Goal: Transaction & Acquisition: Purchase product/service

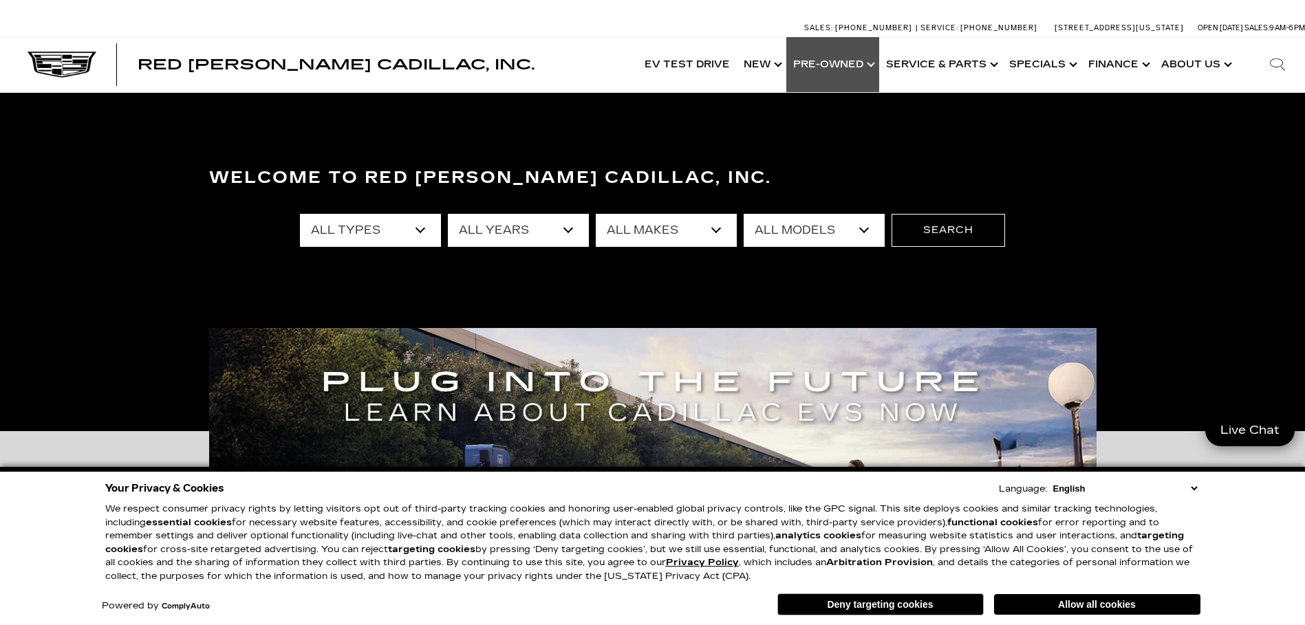
click at [837, 66] on link "Show Pre-Owned" at bounding box center [832, 64] width 93 height 55
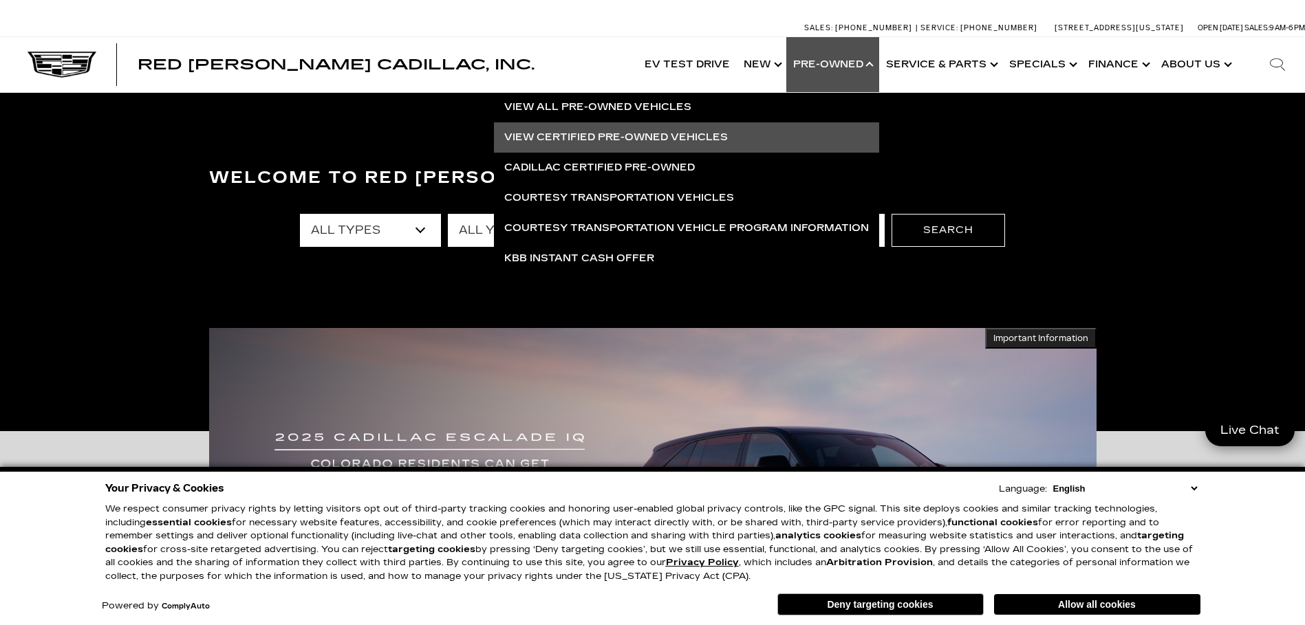
click at [632, 136] on link "View Certified Pre-Owned Vehicles" at bounding box center [686, 137] width 385 height 30
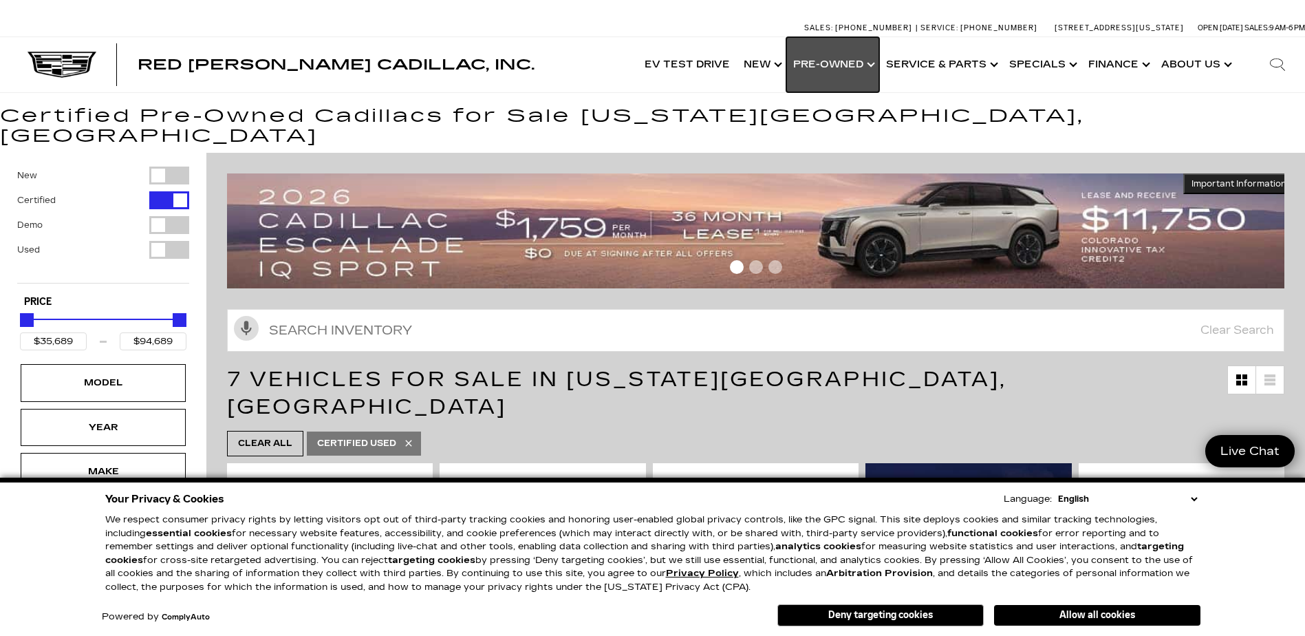
click at [859, 63] on link "Show Pre-Owned" at bounding box center [832, 64] width 93 height 55
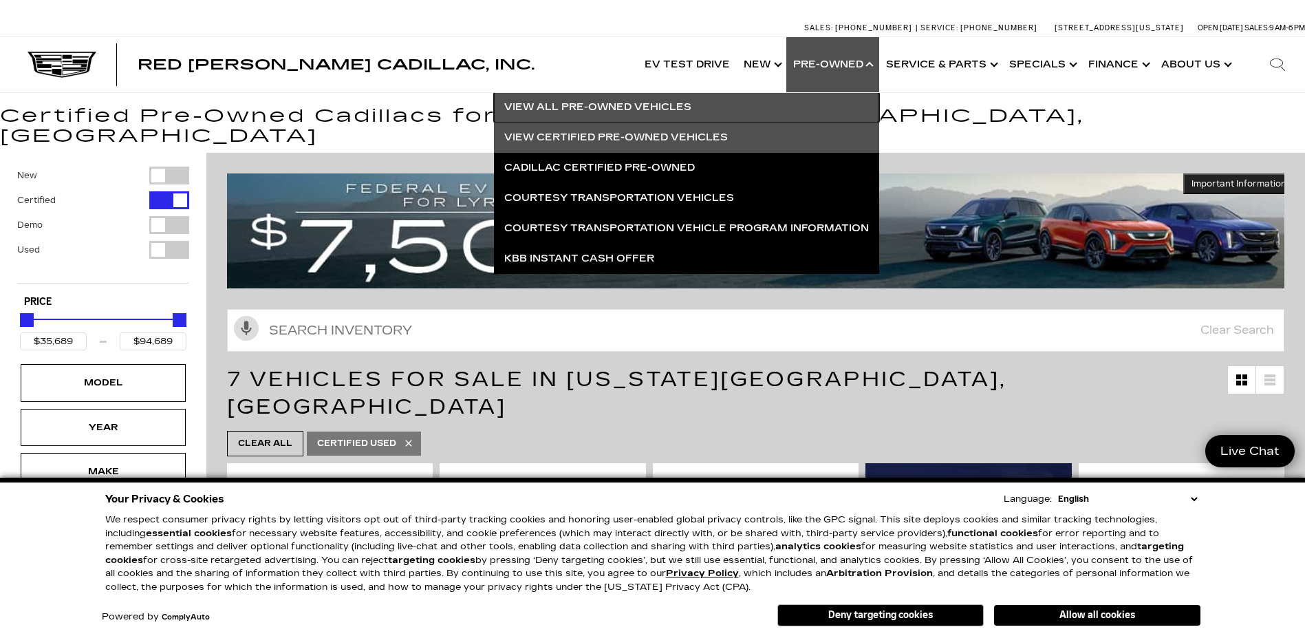
click at [609, 102] on link "View All Pre-Owned Vehicles" at bounding box center [686, 107] width 385 height 30
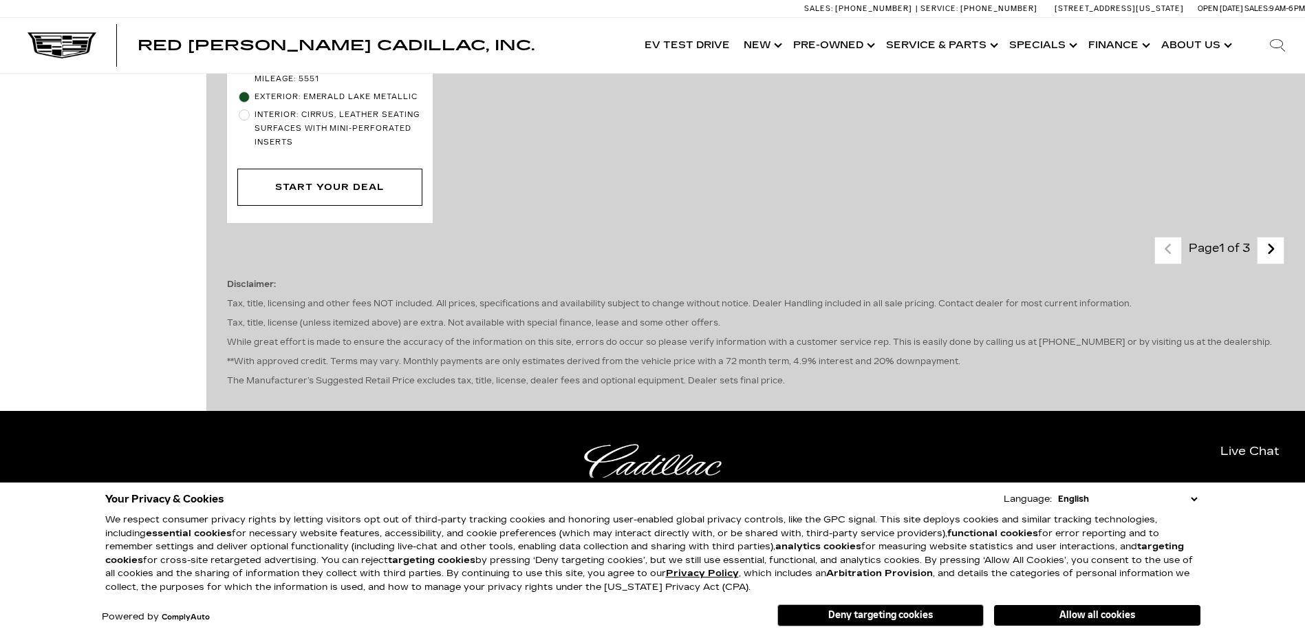
scroll to position [3509, 0]
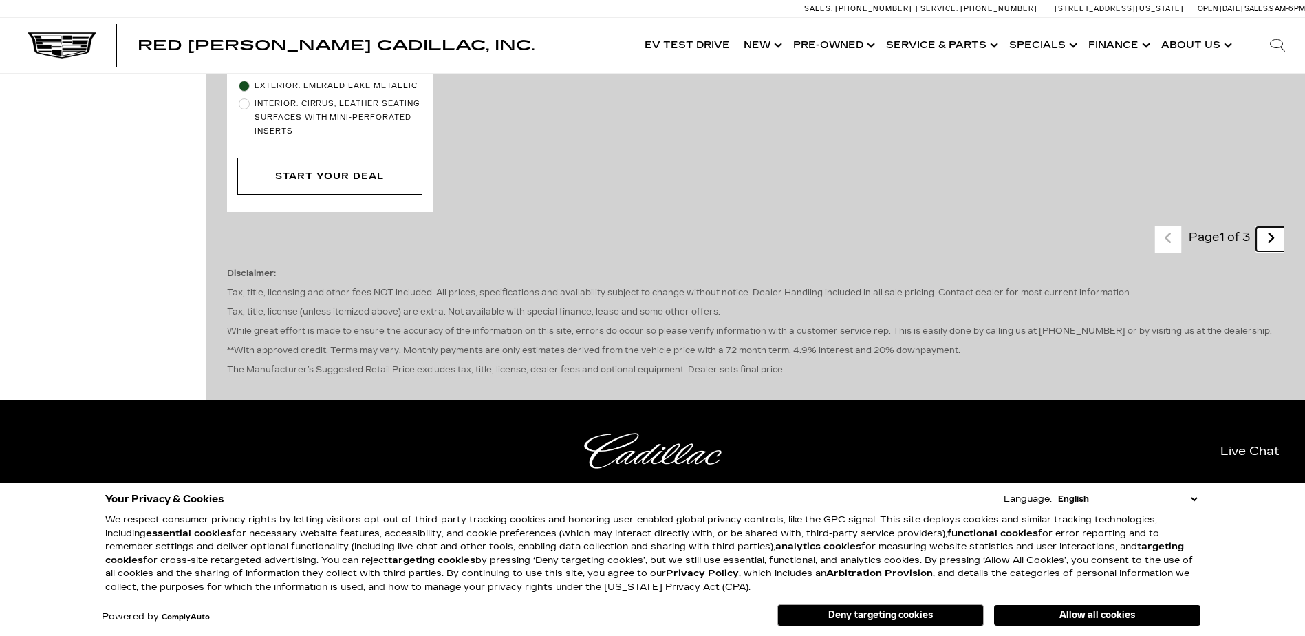
click at [1286, 227] on link "Next - Page" at bounding box center [1271, 239] width 30 height 24
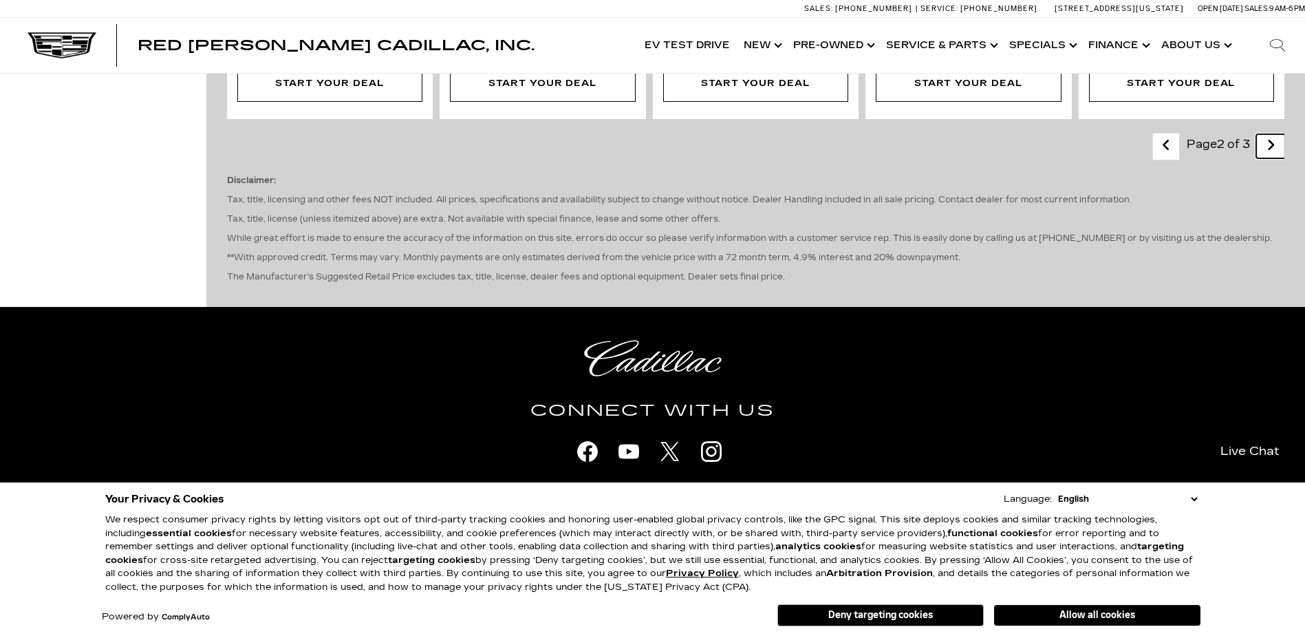
scroll to position [2752, 0]
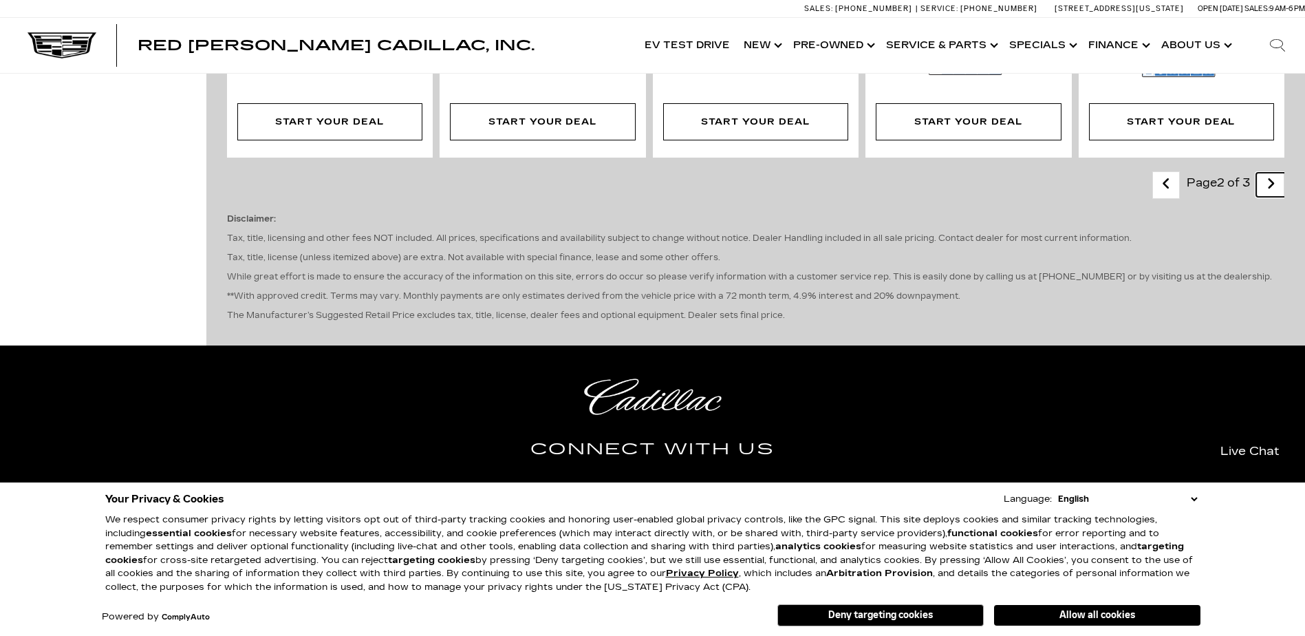
click at [1276, 173] on icon "next page" at bounding box center [1271, 184] width 9 height 22
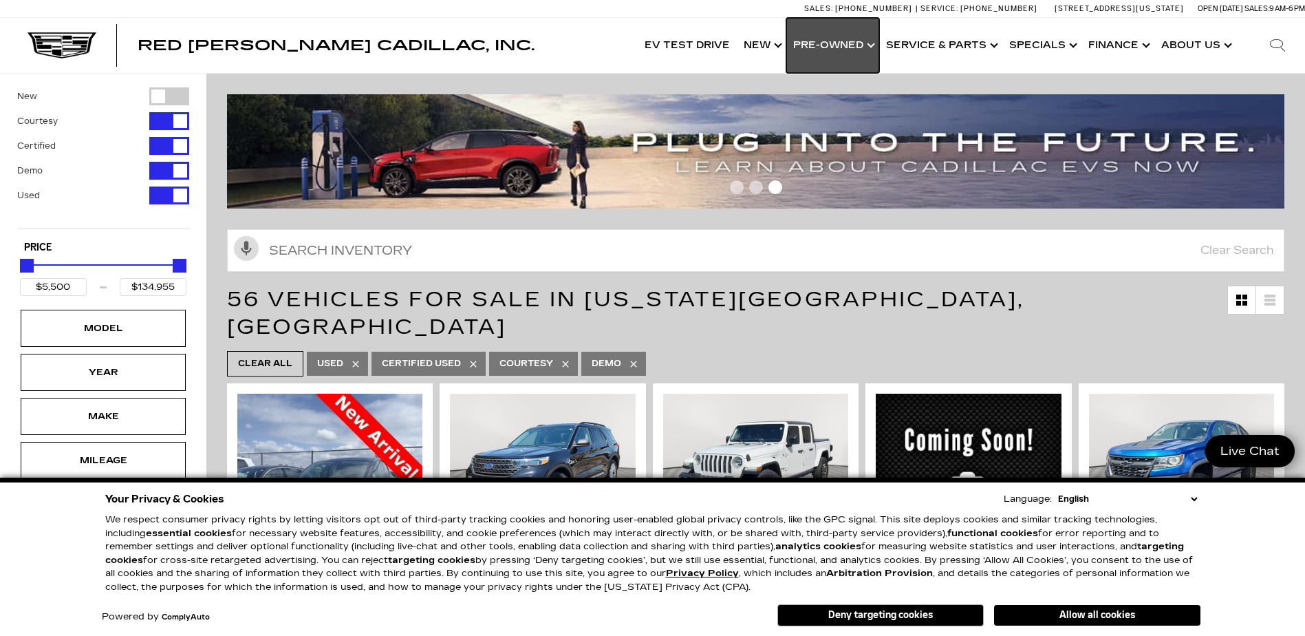
click at [843, 38] on link "Show Pre-Owned" at bounding box center [832, 45] width 93 height 55
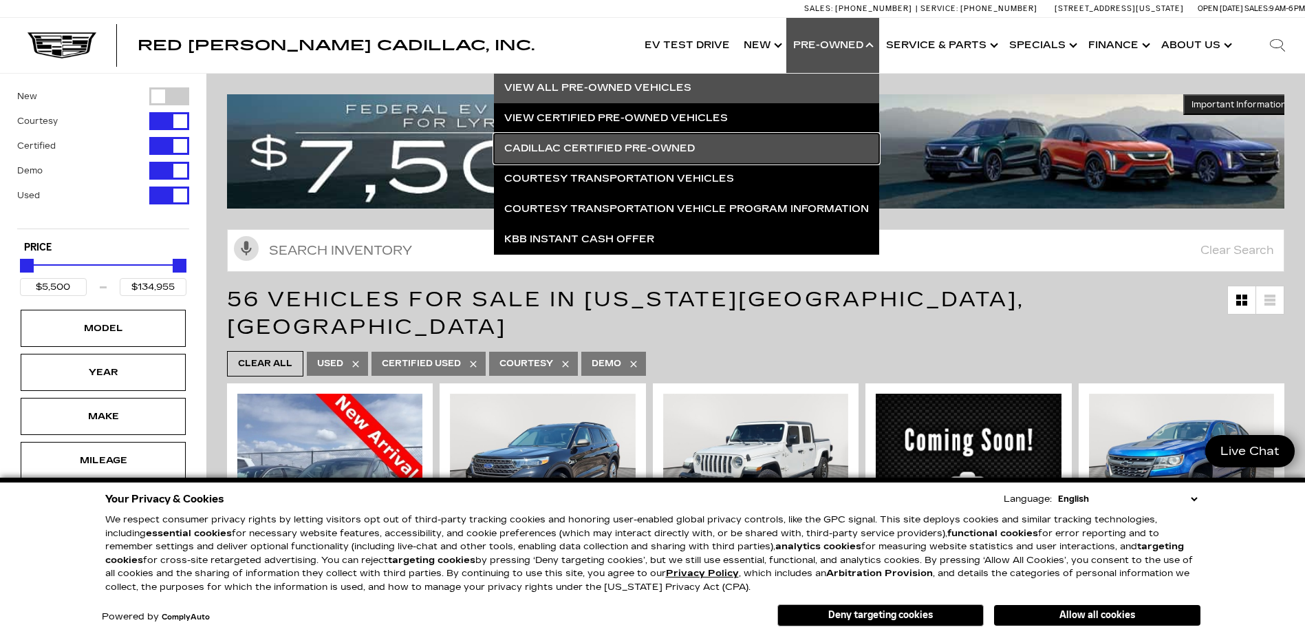
click at [617, 144] on link "Cadillac Certified Pre-Owned" at bounding box center [686, 148] width 385 height 30
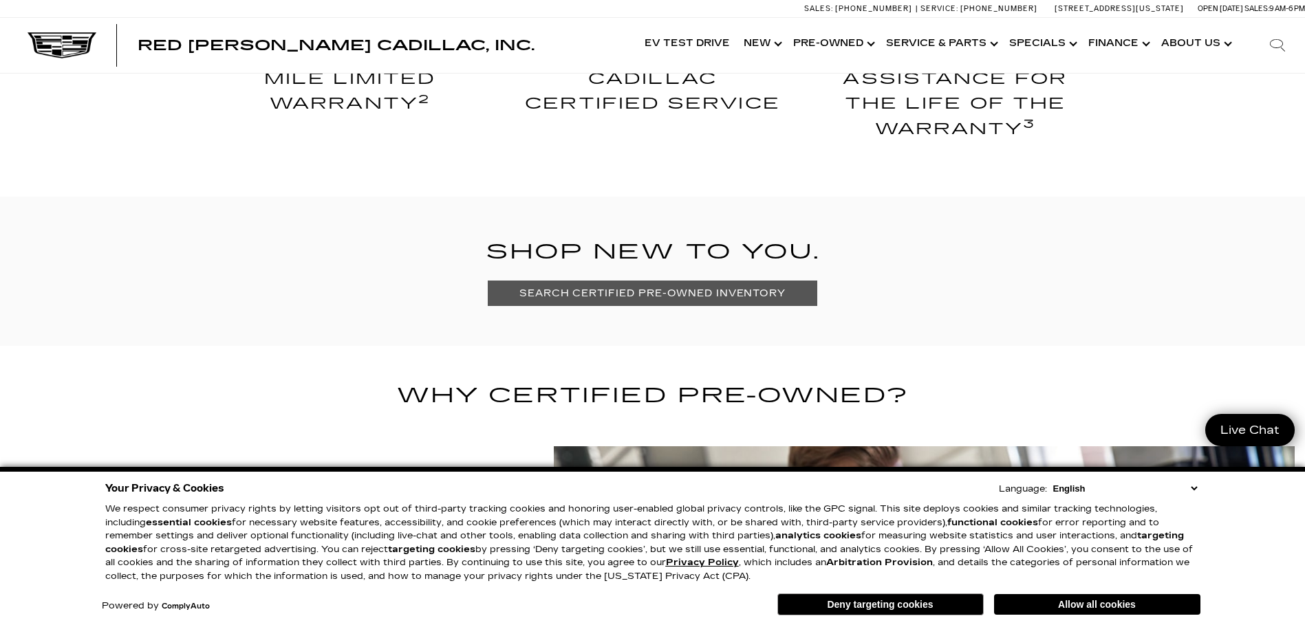
scroll to position [963, 0]
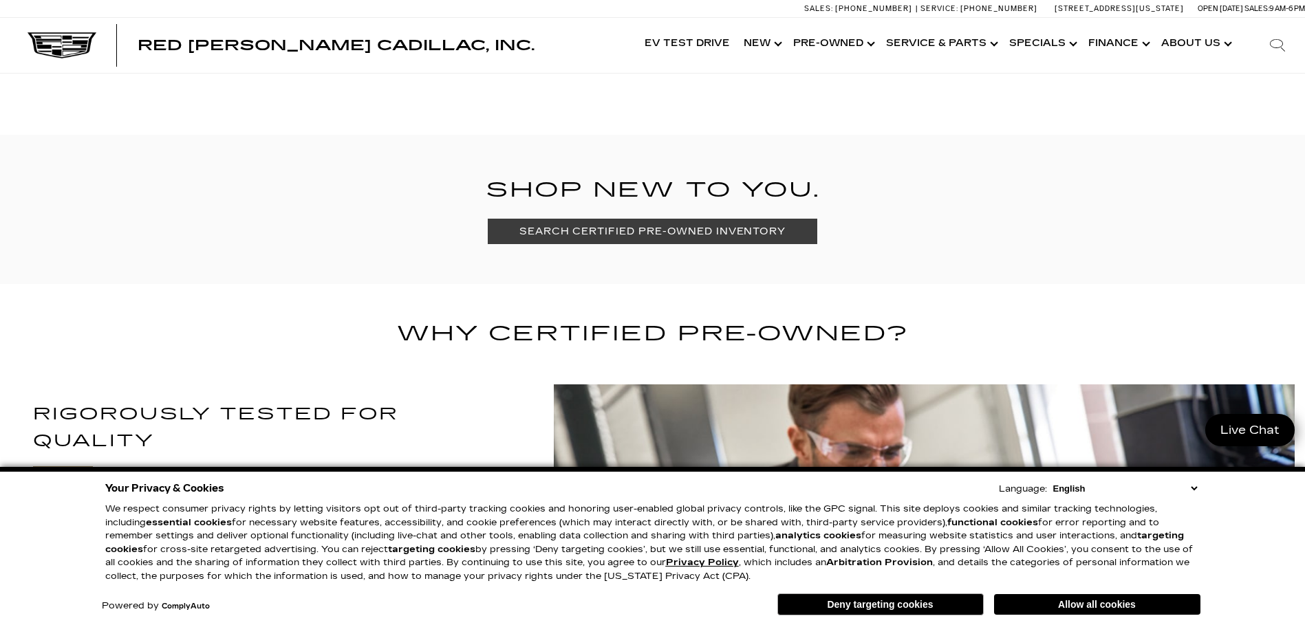
click at [650, 228] on link "SEARCH CERTIFIED PRE-OWNED INVENTORY" at bounding box center [653, 231] width 330 height 25
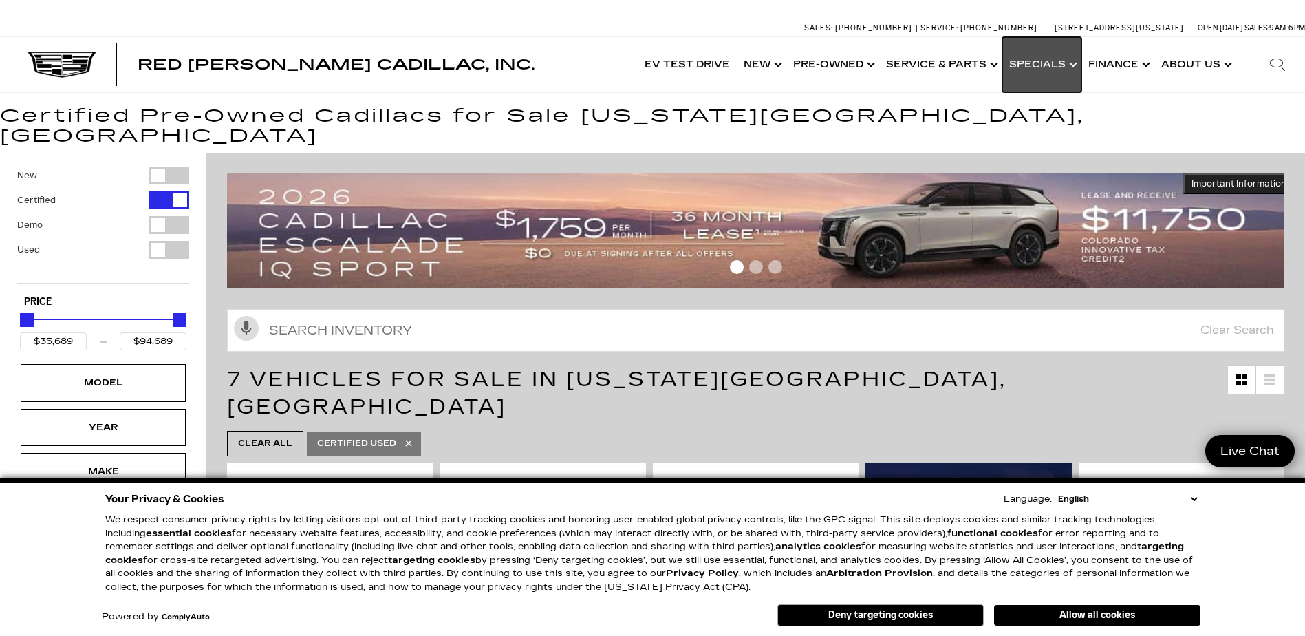
click at [1039, 59] on link "Show Specials" at bounding box center [1041, 64] width 79 height 55
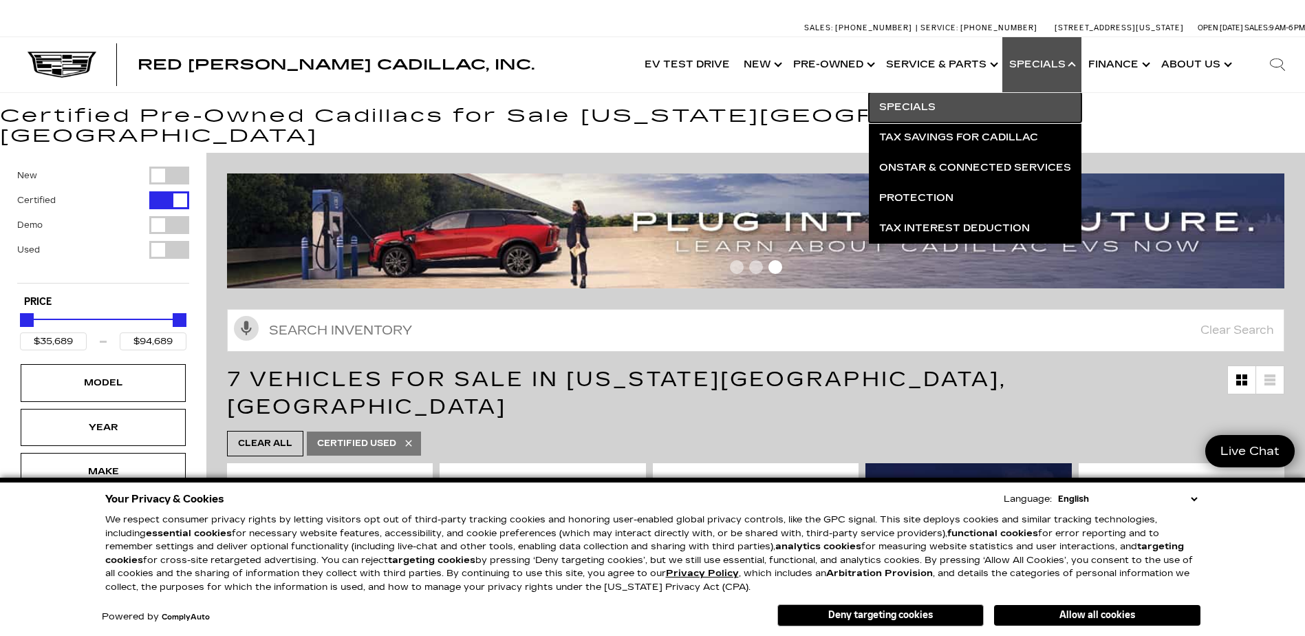
click at [913, 98] on link "Specials" at bounding box center [975, 107] width 213 height 30
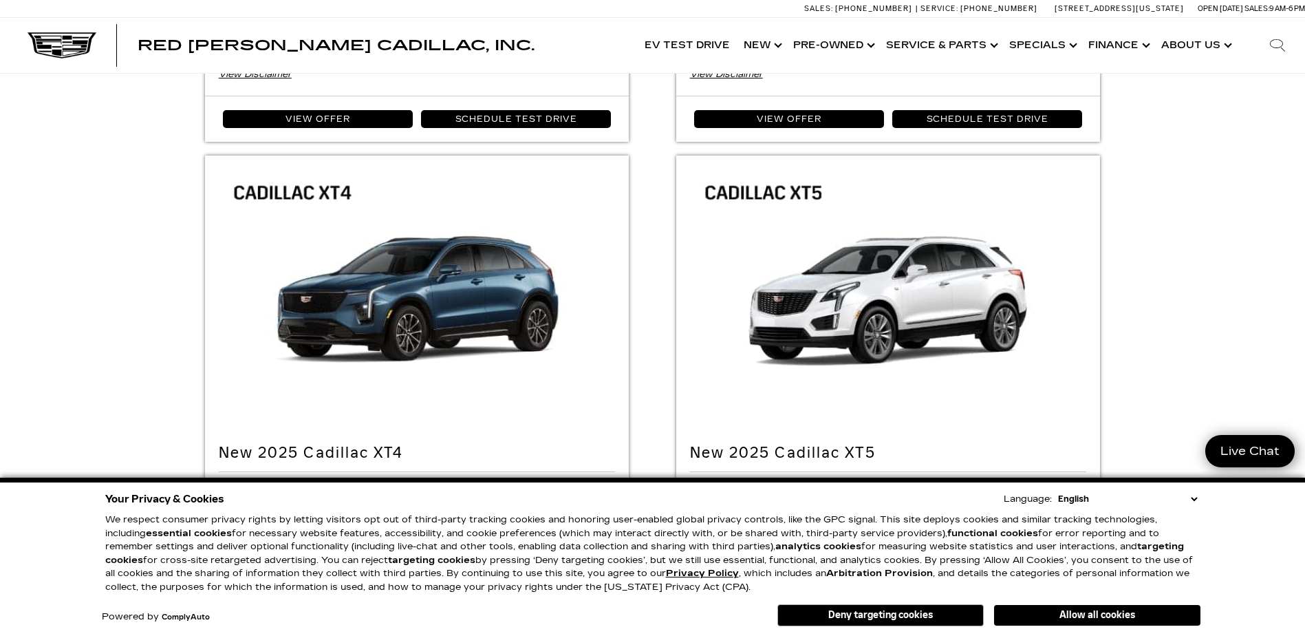
scroll to position [2202, 0]
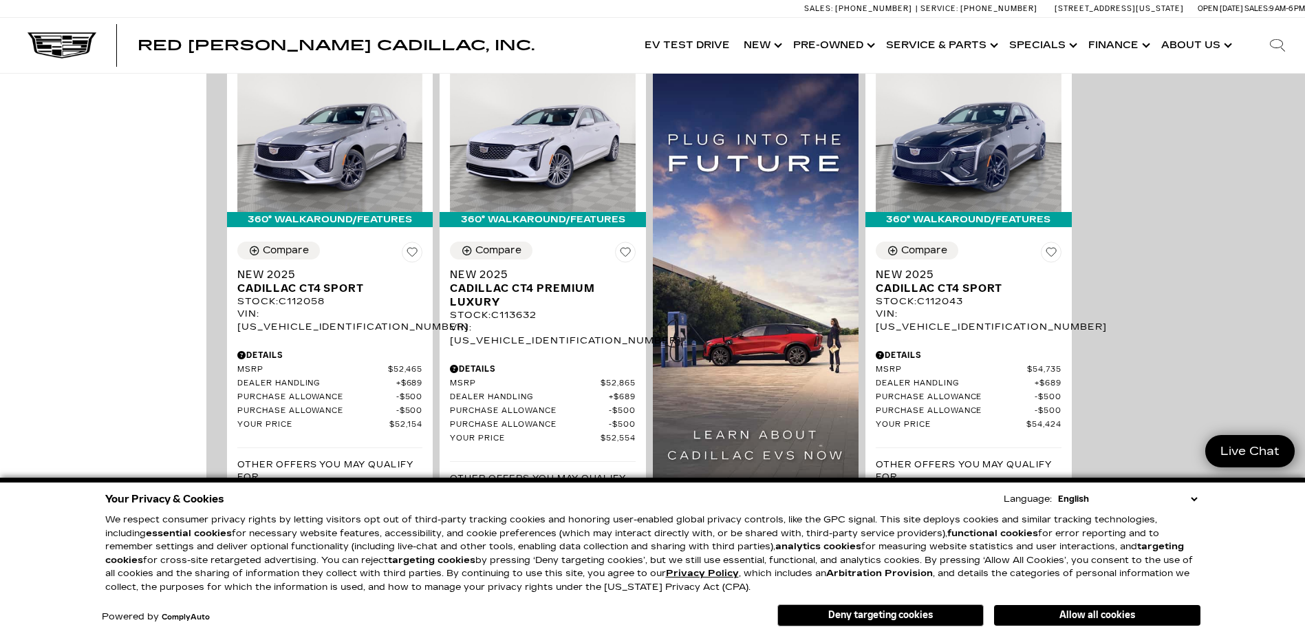
scroll to position [963, 0]
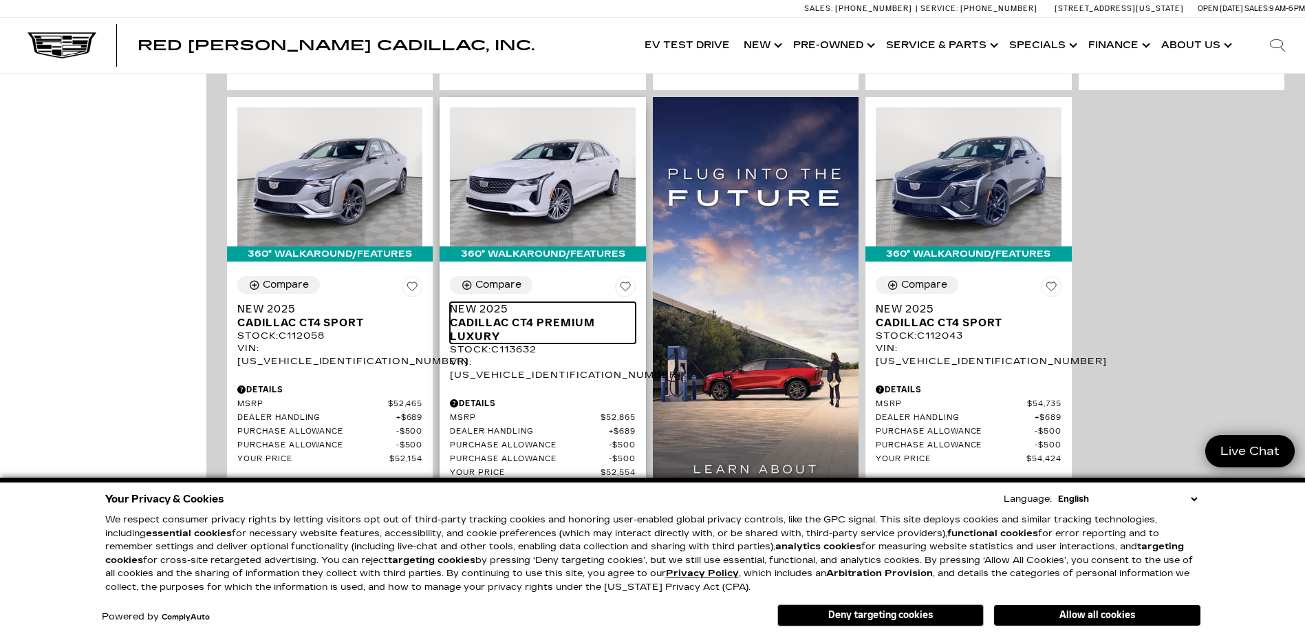
click at [521, 316] on span "Cadillac CT4 Premium Luxury" at bounding box center [537, 330] width 175 height 28
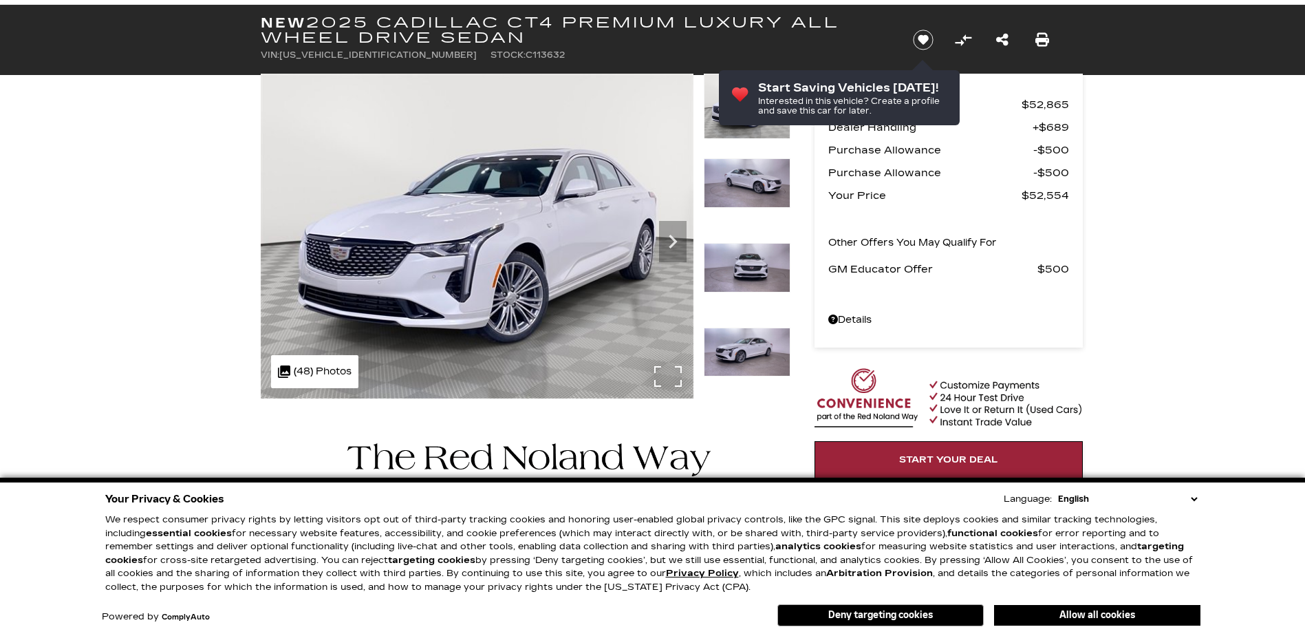
scroll to position [69, 0]
click at [322, 366] on div ".cls-1, .cls-3 { fill: #c50033; } .cls-1 { clip-rule: evenodd; } .cls-2 { clip-…" at bounding box center [314, 371] width 87 height 33
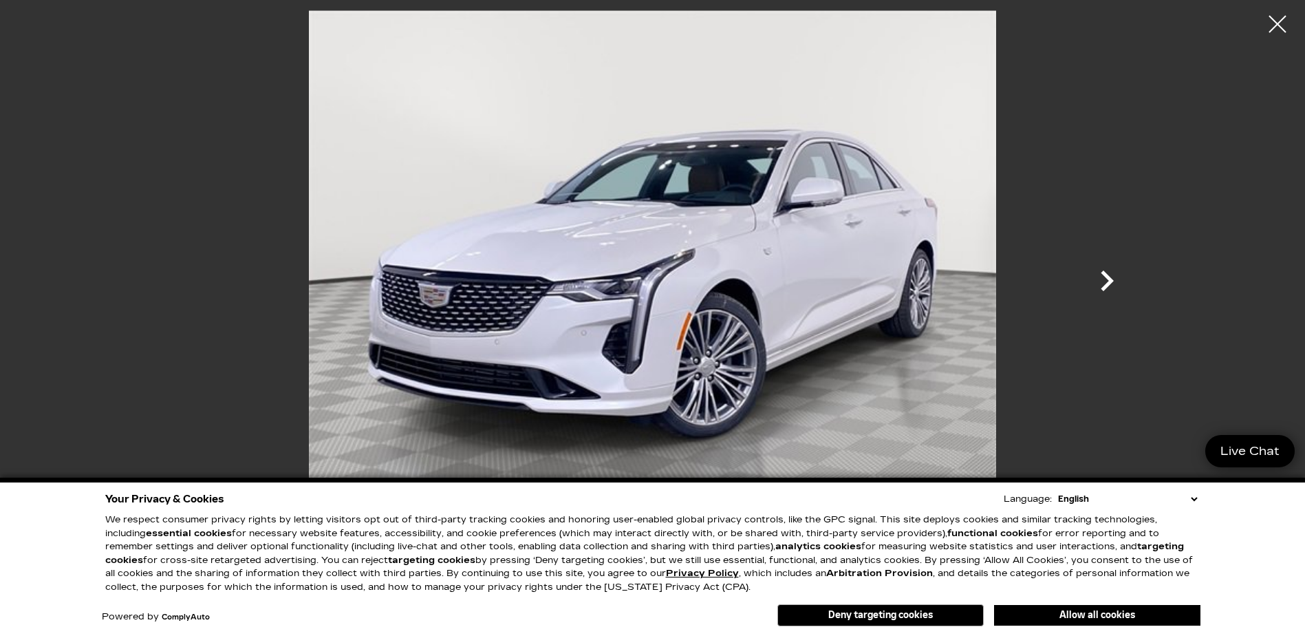
click at [1100, 271] on icon "Next" at bounding box center [1106, 280] width 41 height 41
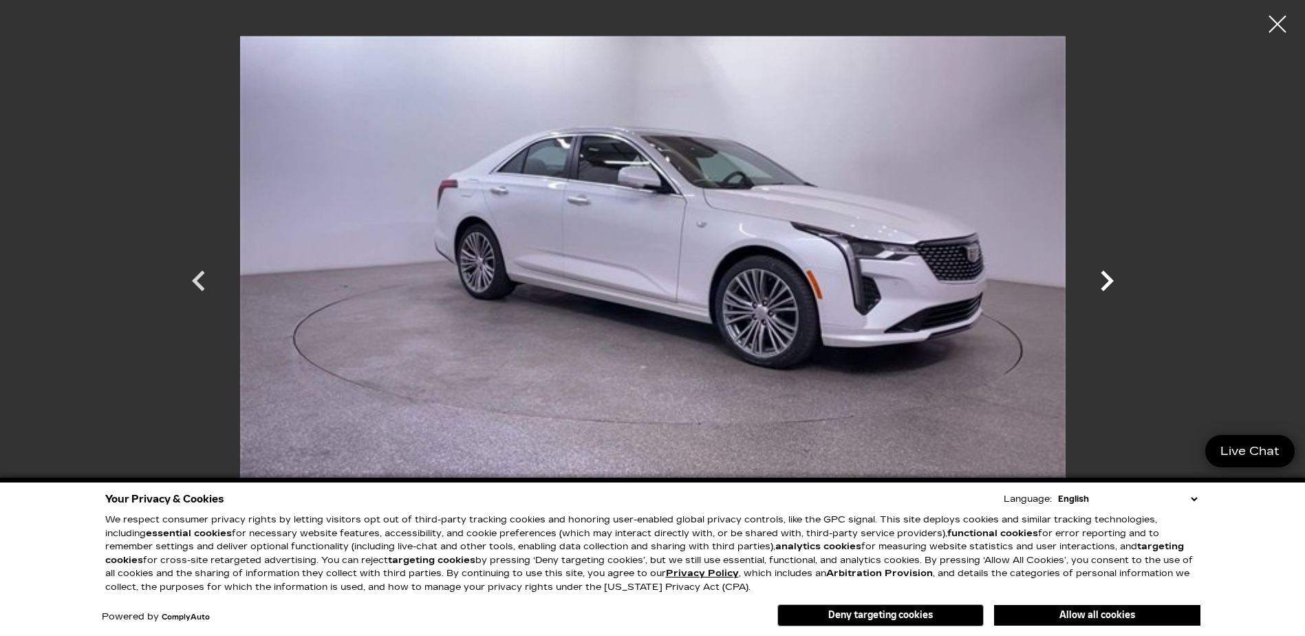
click at [1100, 271] on icon "Next" at bounding box center [1106, 280] width 41 height 41
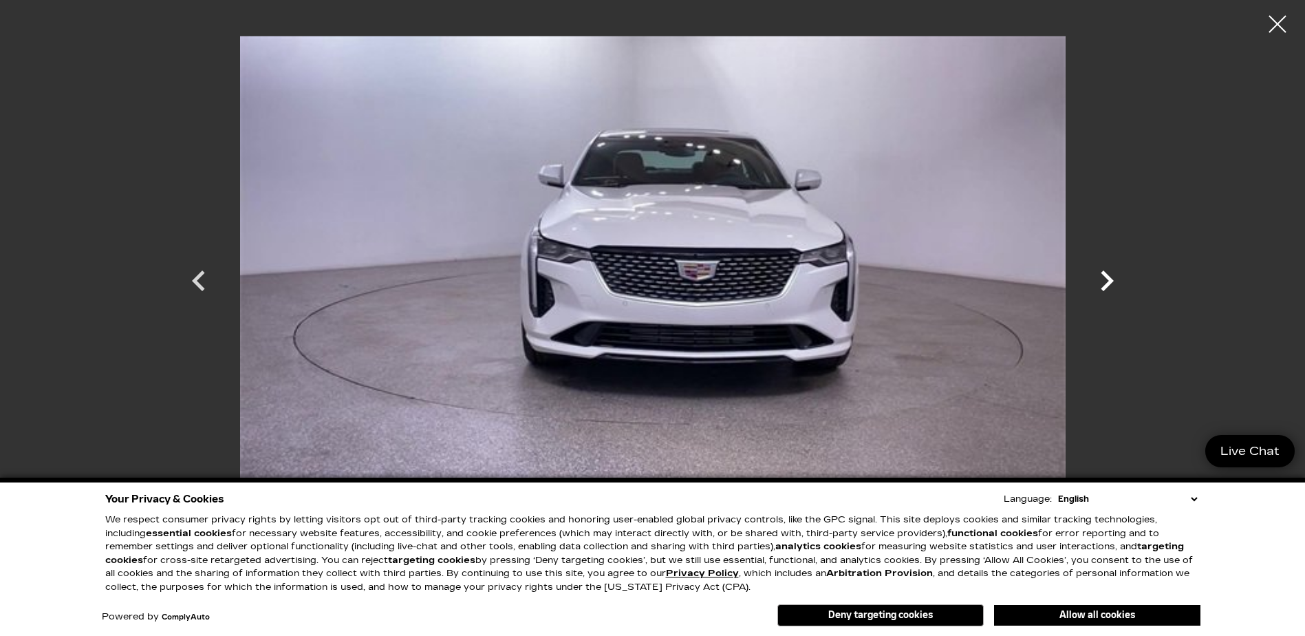
click at [1100, 271] on icon "Next" at bounding box center [1106, 280] width 41 height 41
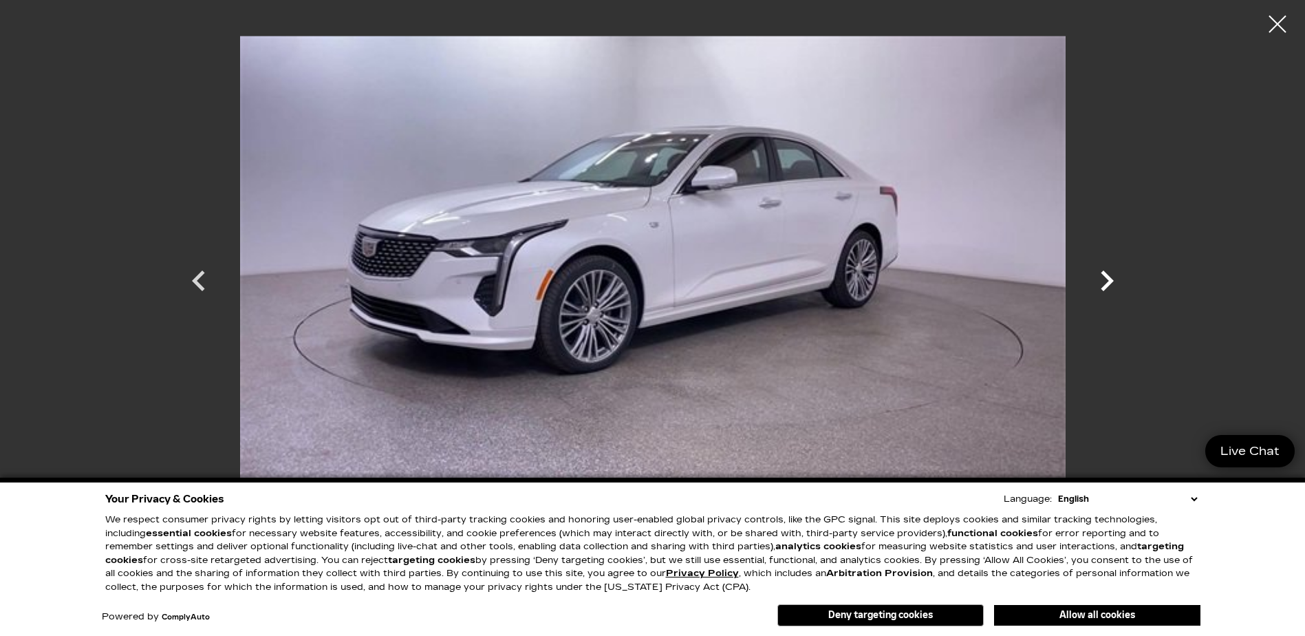
click at [1100, 271] on icon "Next" at bounding box center [1106, 280] width 41 height 41
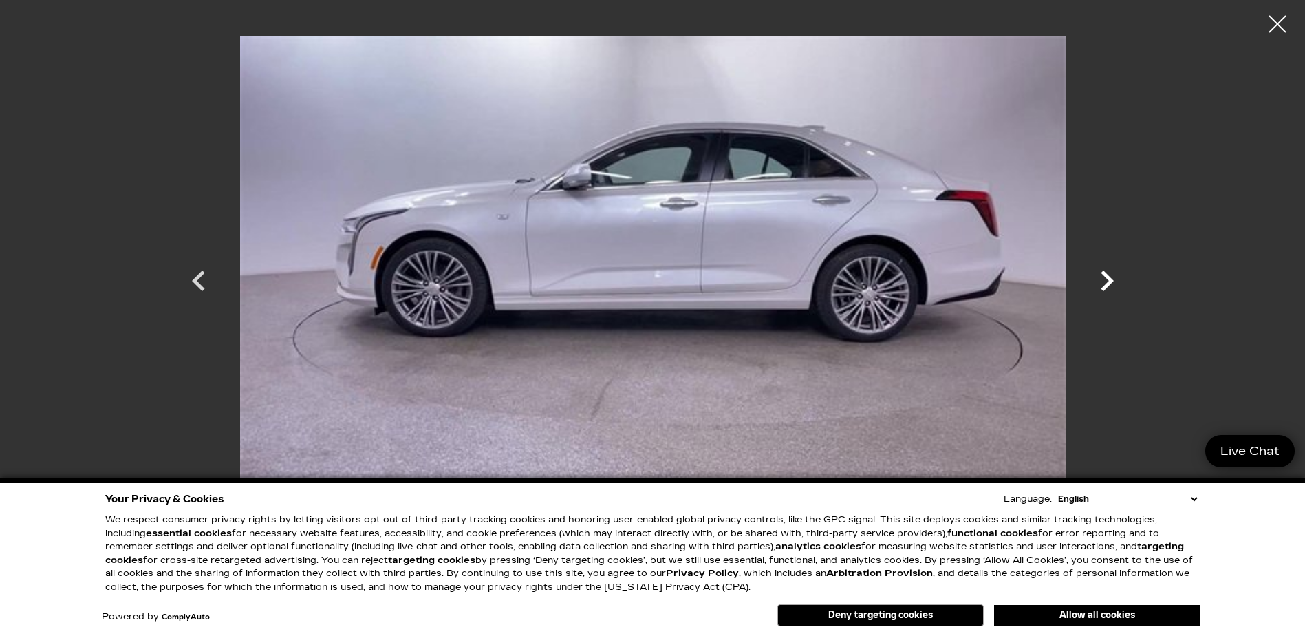
click at [1100, 271] on icon "Next" at bounding box center [1106, 280] width 41 height 41
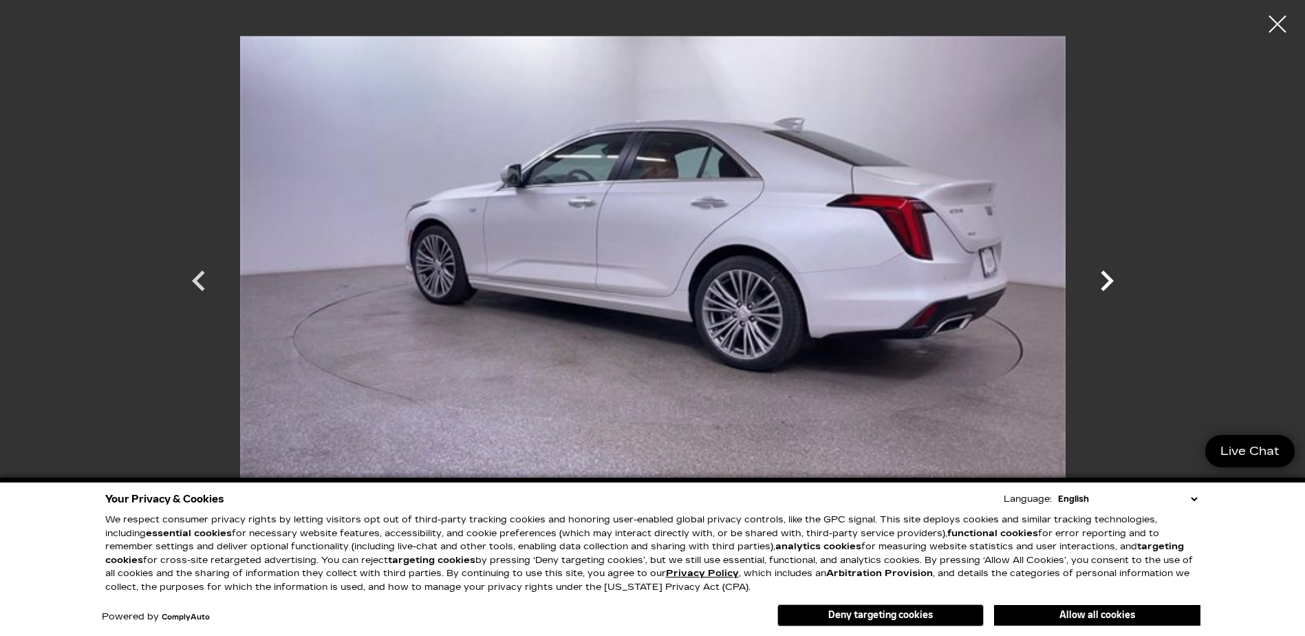
click at [1100, 271] on icon "Next" at bounding box center [1106, 280] width 41 height 41
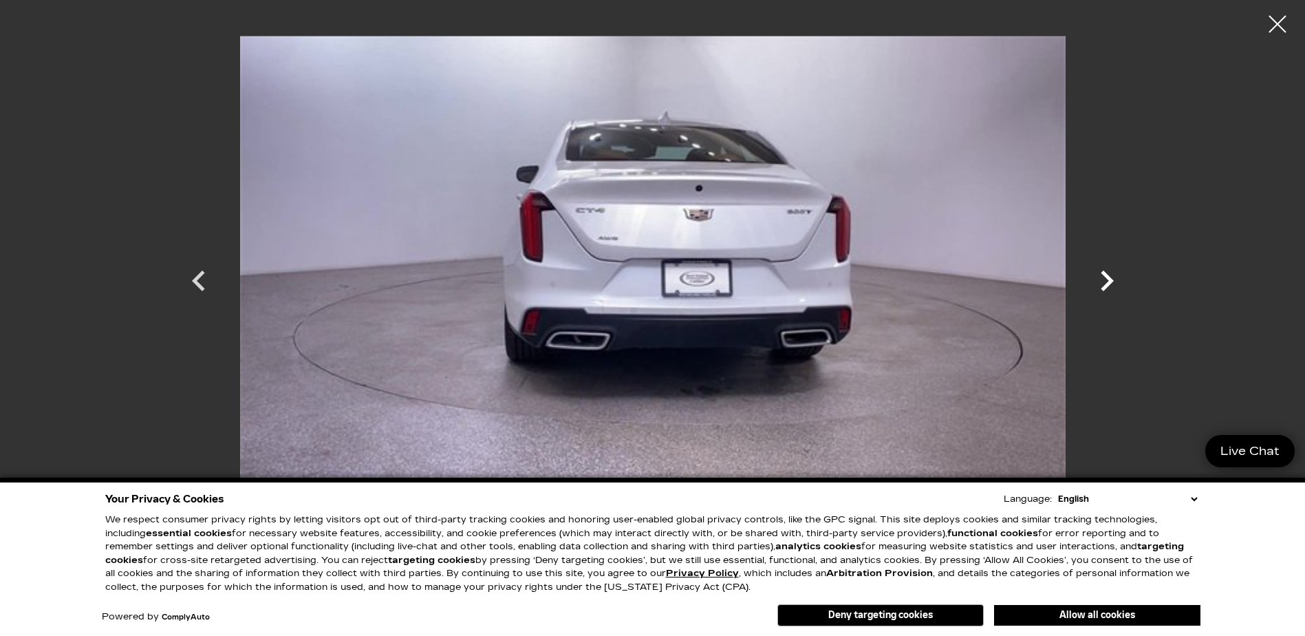
click at [1100, 271] on icon "Next" at bounding box center [1106, 280] width 41 height 41
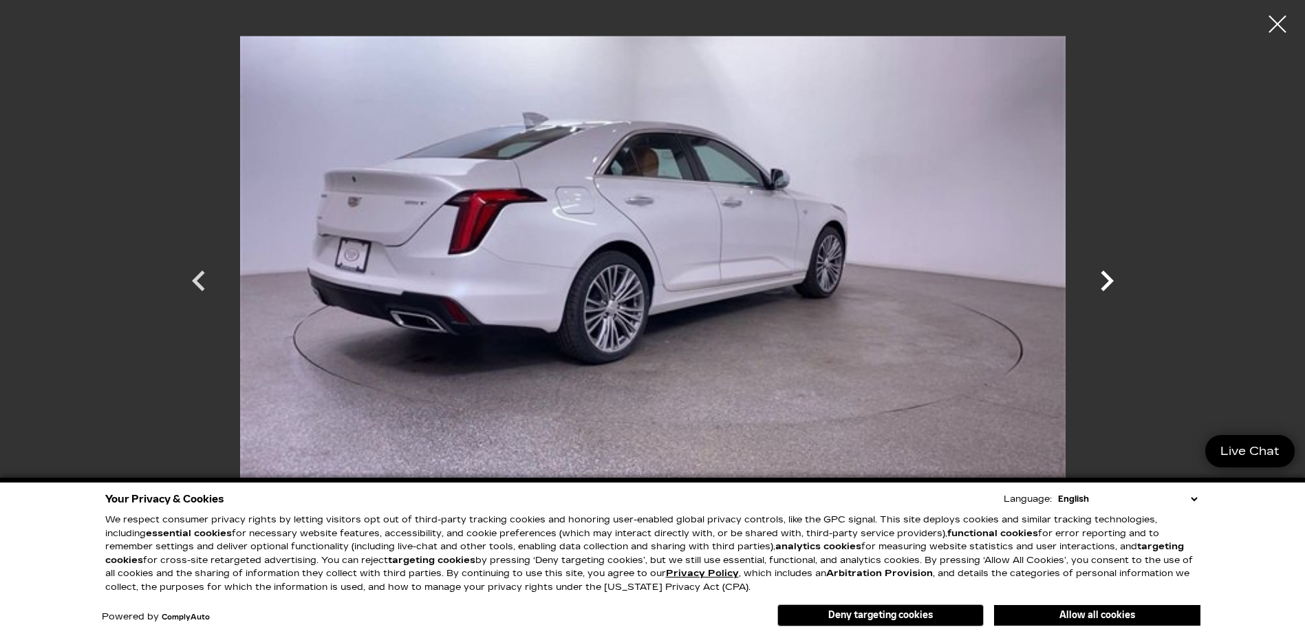
click at [1100, 271] on icon "Next" at bounding box center [1106, 280] width 41 height 41
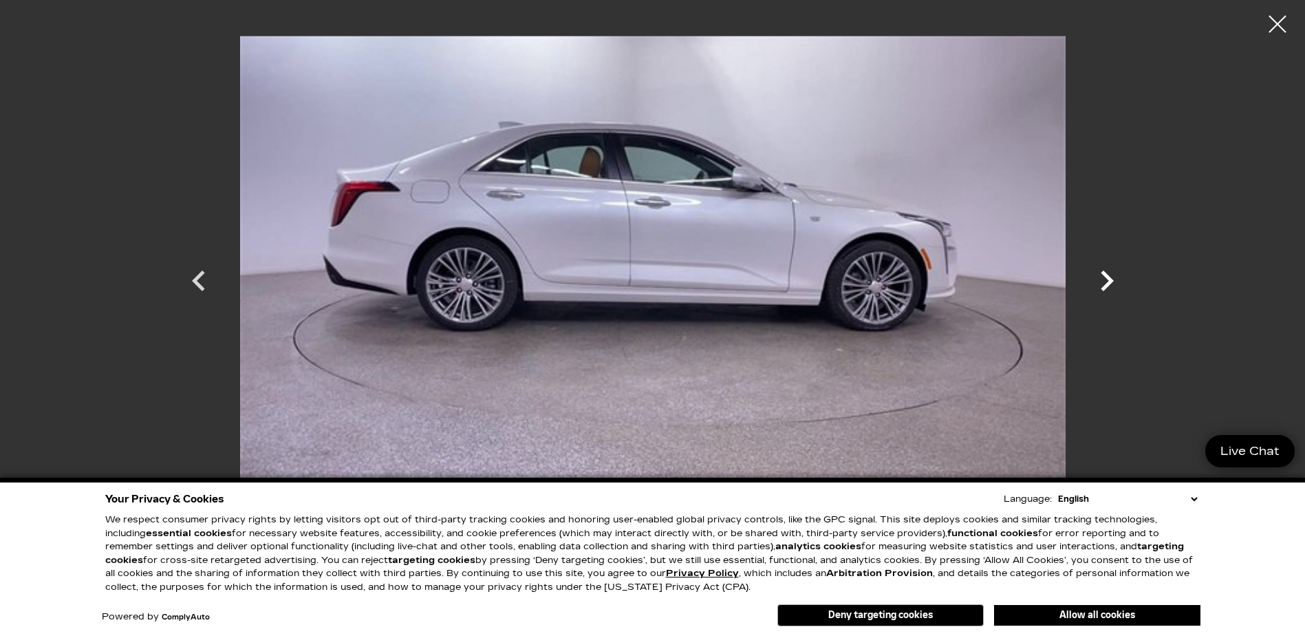
click at [1100, 271] on icon "Next" at bounding box center [1106, 280] width 41 height 41
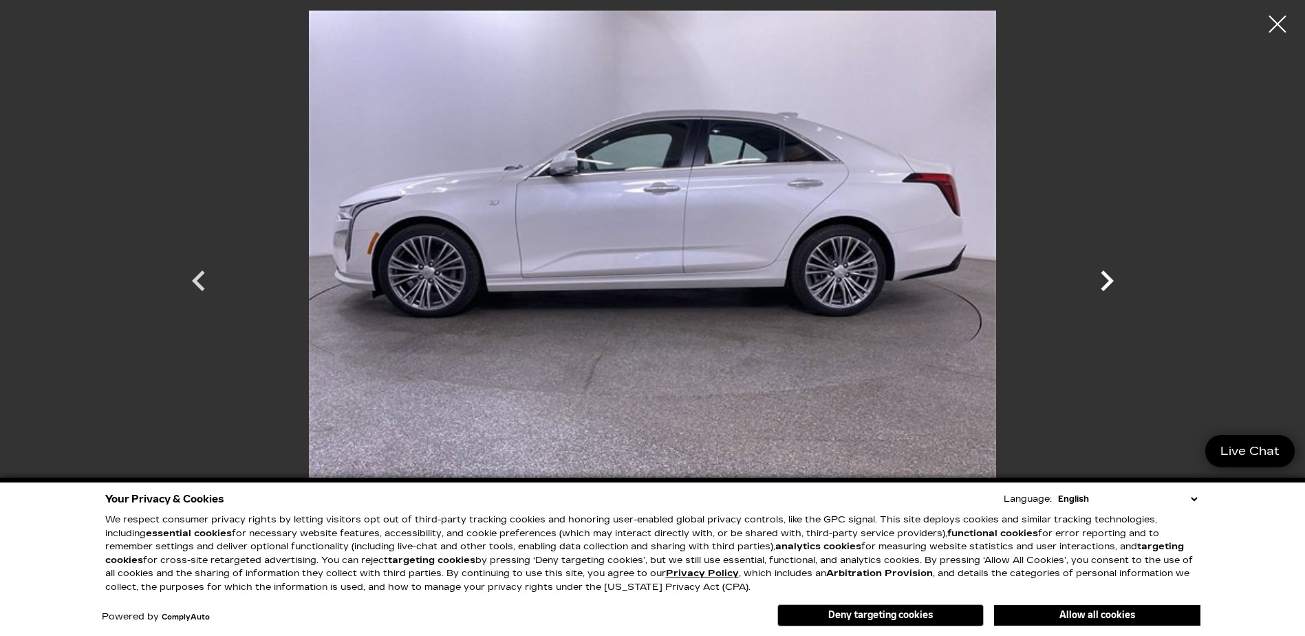
click at [1100, 271] on icon "Next" at bounding box center [1106, 280] width 41 height 41
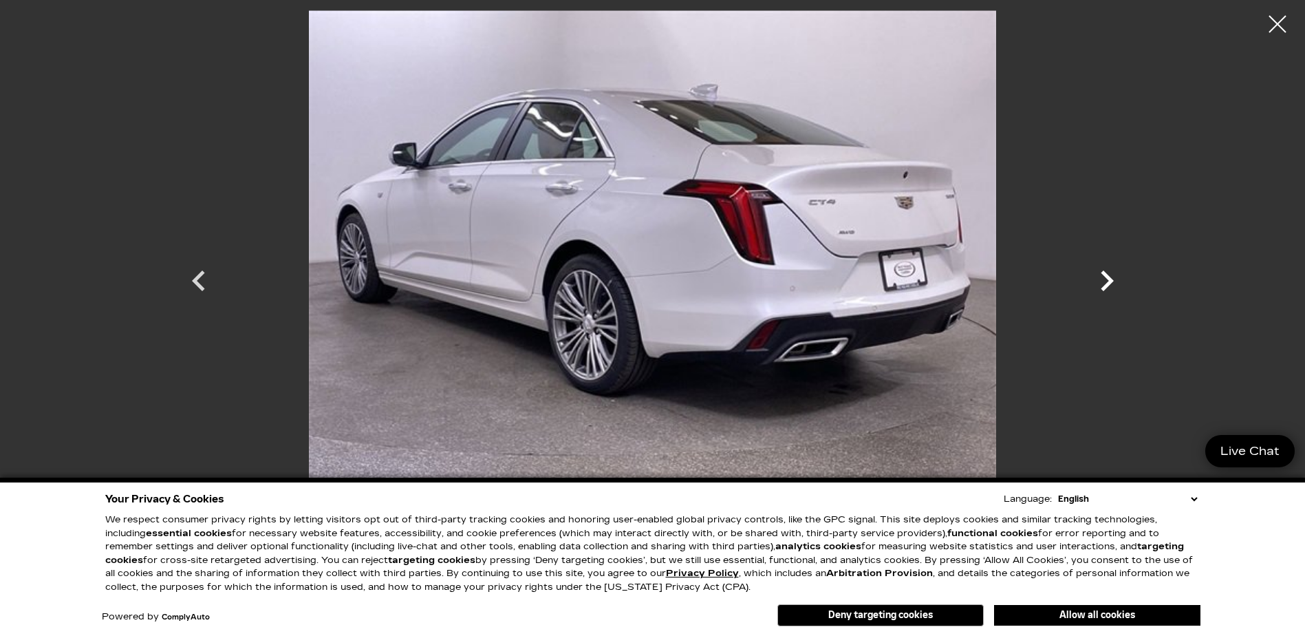
click at [1100, 271] on icon "Next" at bounding box center [1106, 280] width 41 height 41
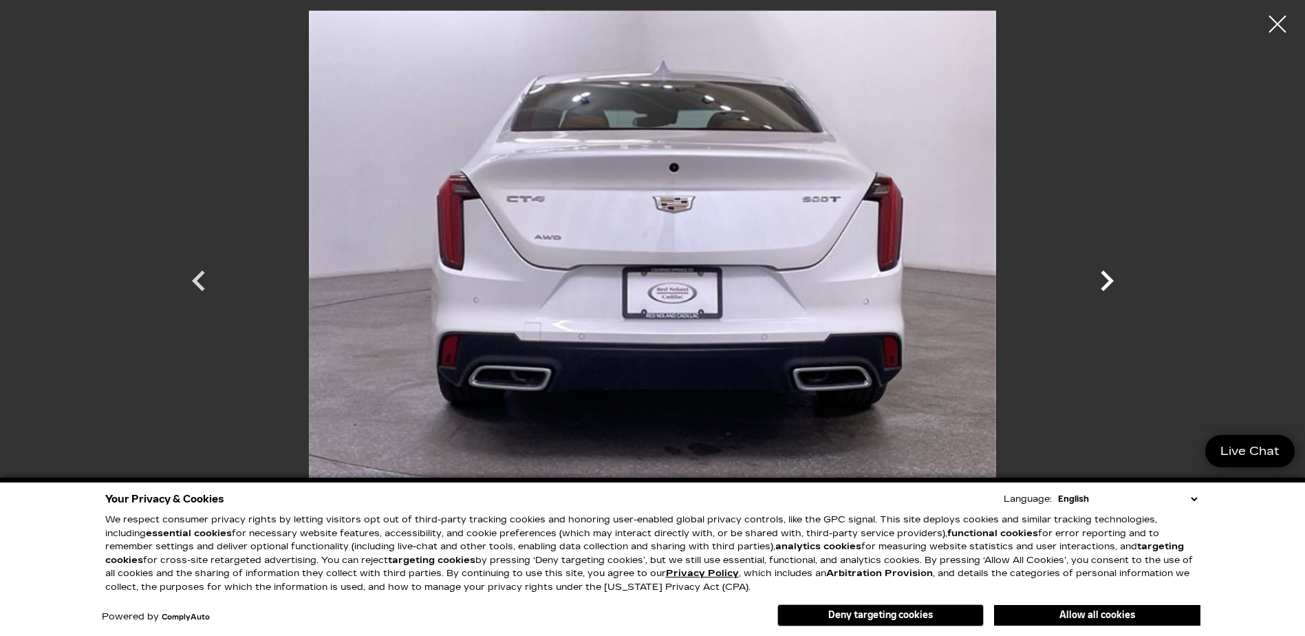
click at [1100, 271] on icon "Next" at bounding box center [1106, 280] width 41 height 41
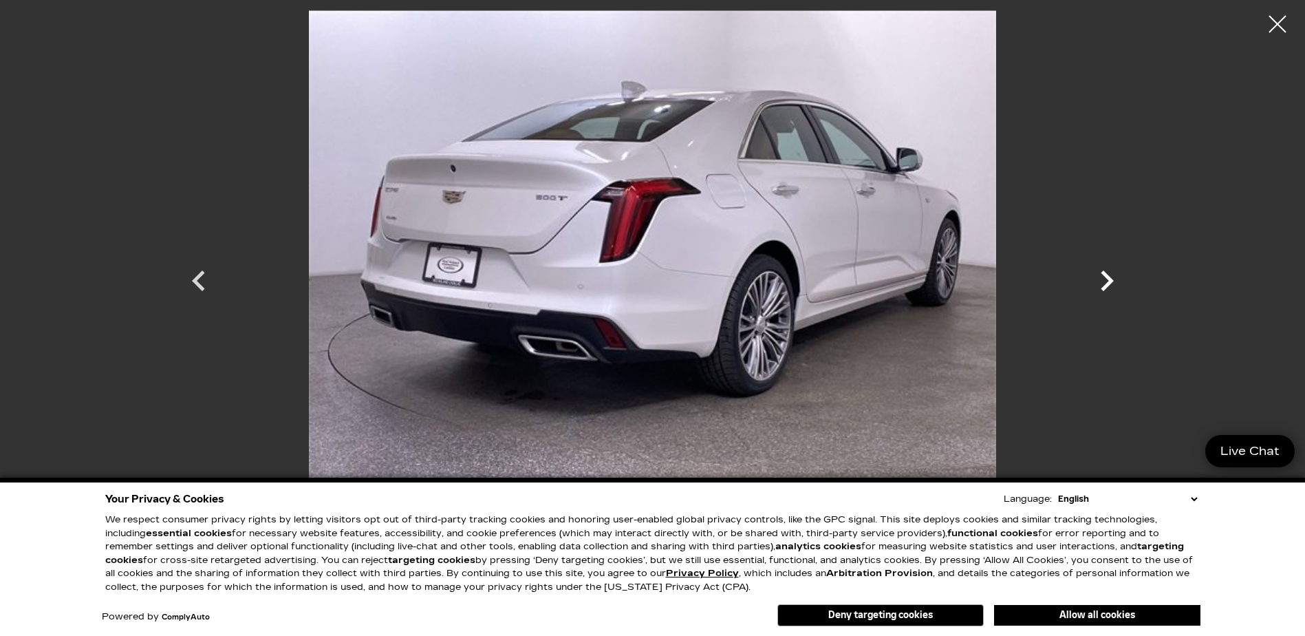
click at [1100, 271] on icon "Next" at bounding box center [1106, 280] width 41 height 41
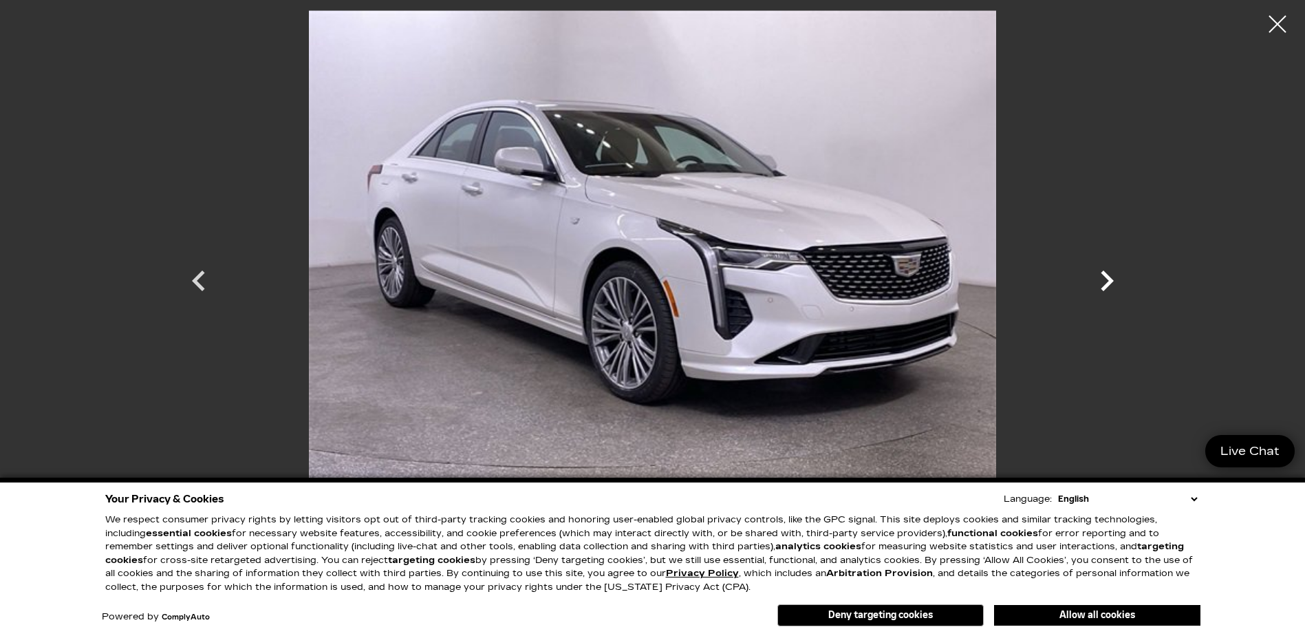
click at [1100, 271] on icon "Next" at bounding box center [1106, 280] width 41 height 41
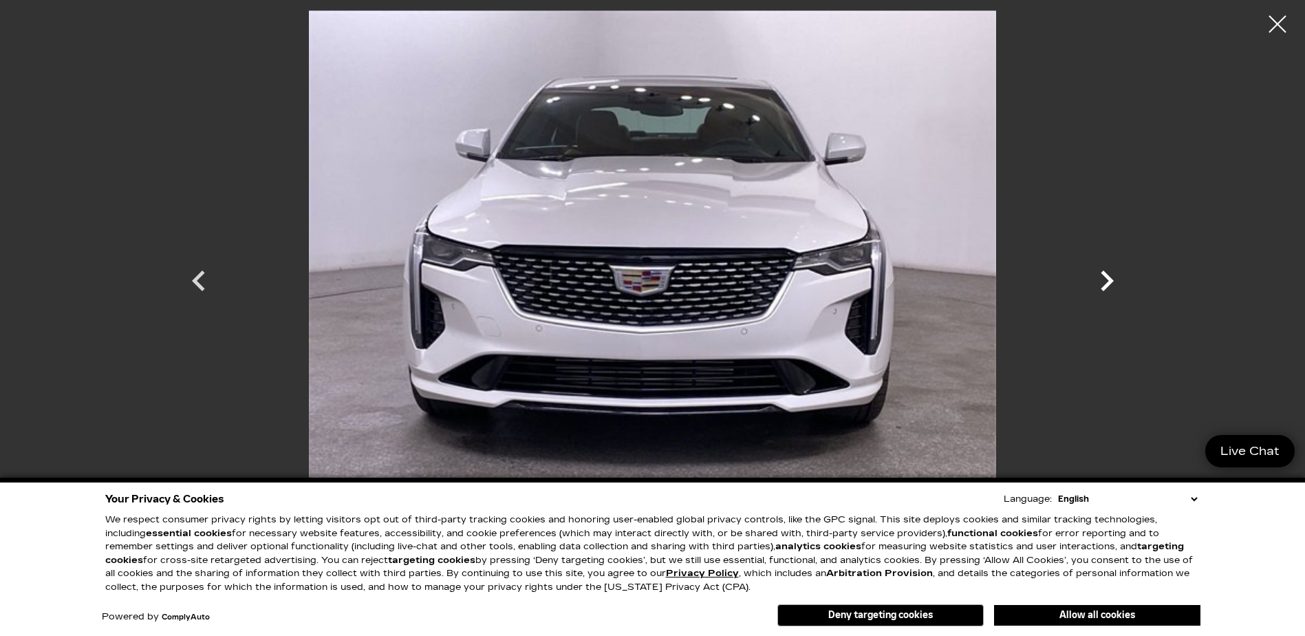
click at [1100, 271] on icon "Next" at bounding box center [1106, 280] width 41 height 41
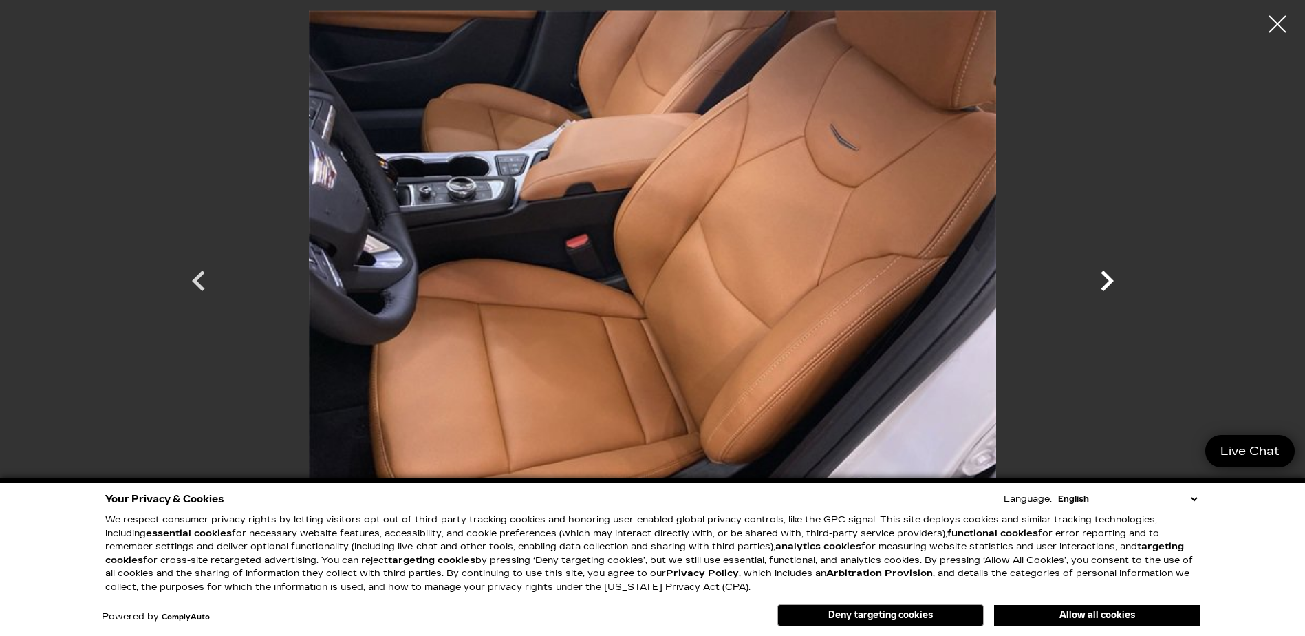
click at [1100, 271] on icon "Next" at bounding box center [1106, 280] width 41 height 41
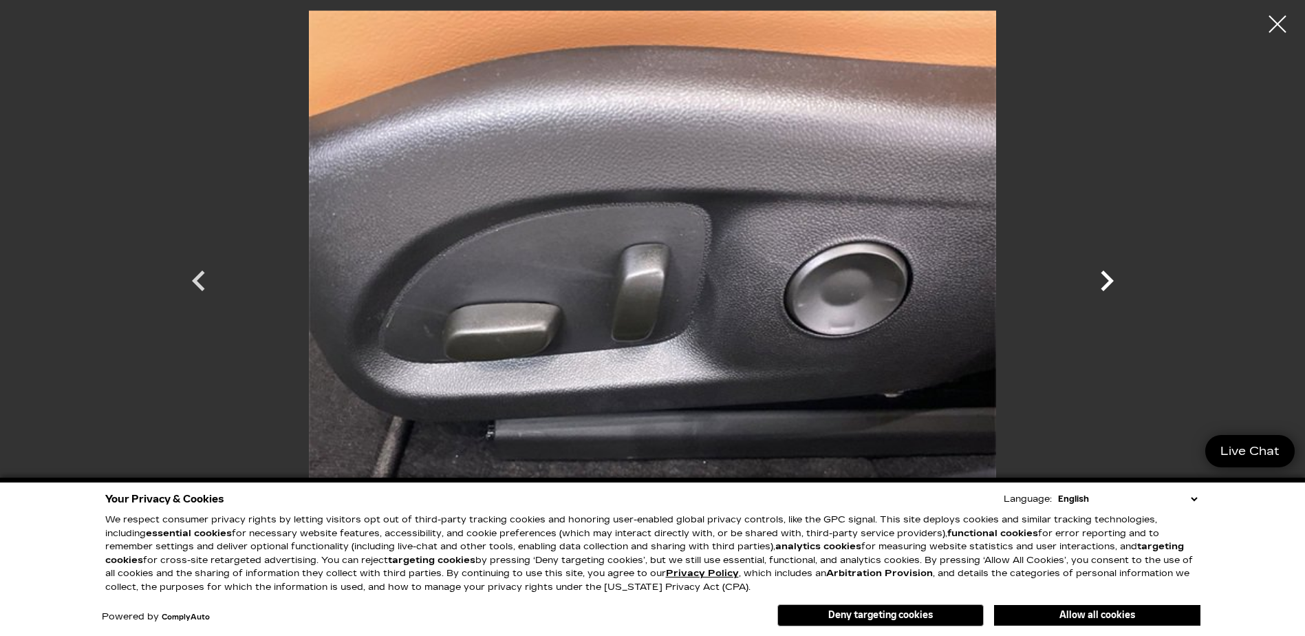
click at [1100, 271] on icon "Next" at bounding box center [1106, 280] width 41 height 41
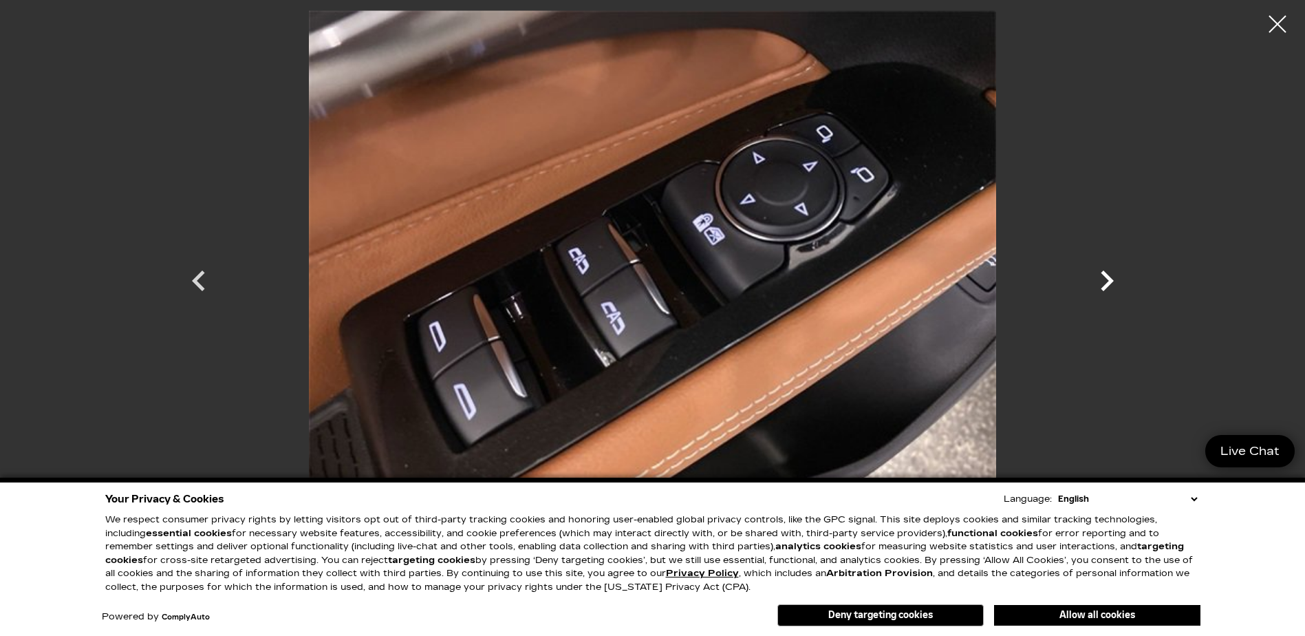
click at [1096, 270] on icon "Next" at bounding box center [1106, 280] width 41 height 41
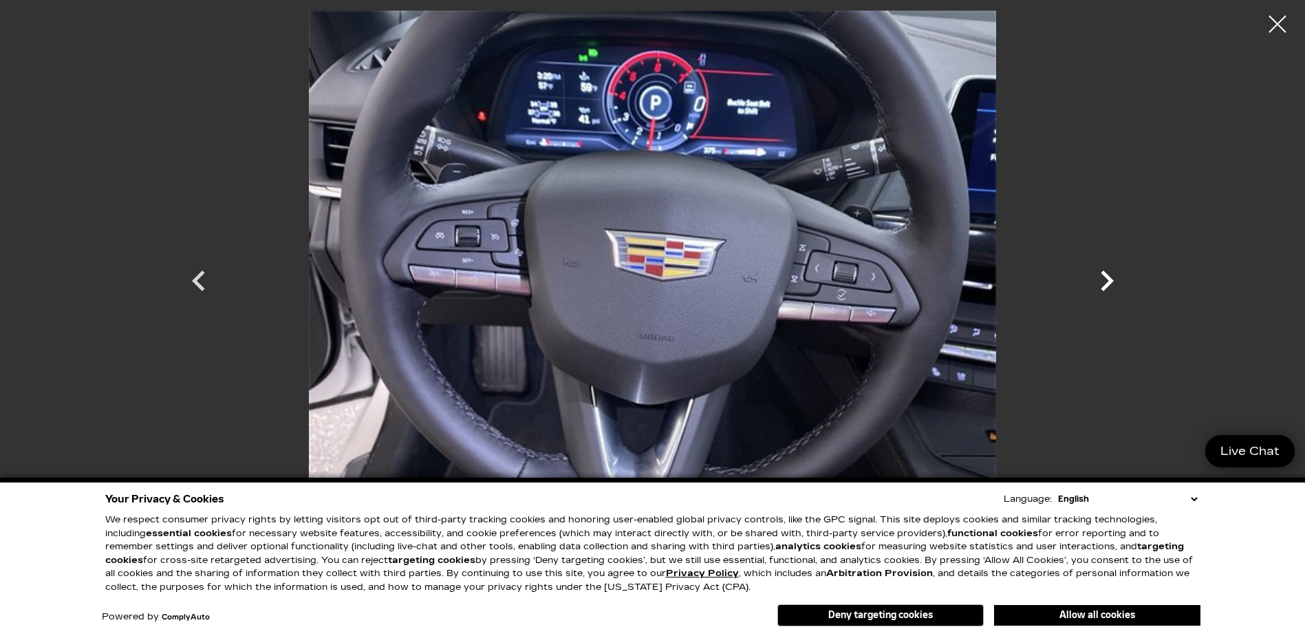
click at [1096, 270] on icon "Next" at bounding box center [1106, 280] width 41 height 41
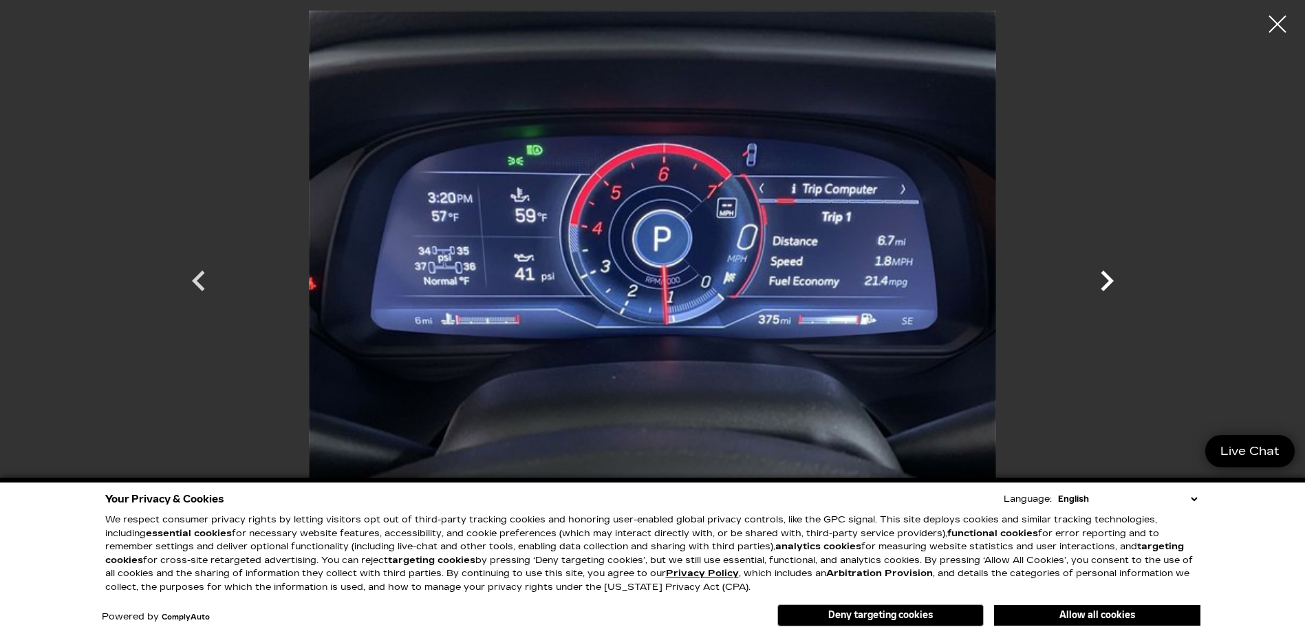
click at [1096, 270] on icon "Next" at bounding box center [1106, 280] width 41 height 41
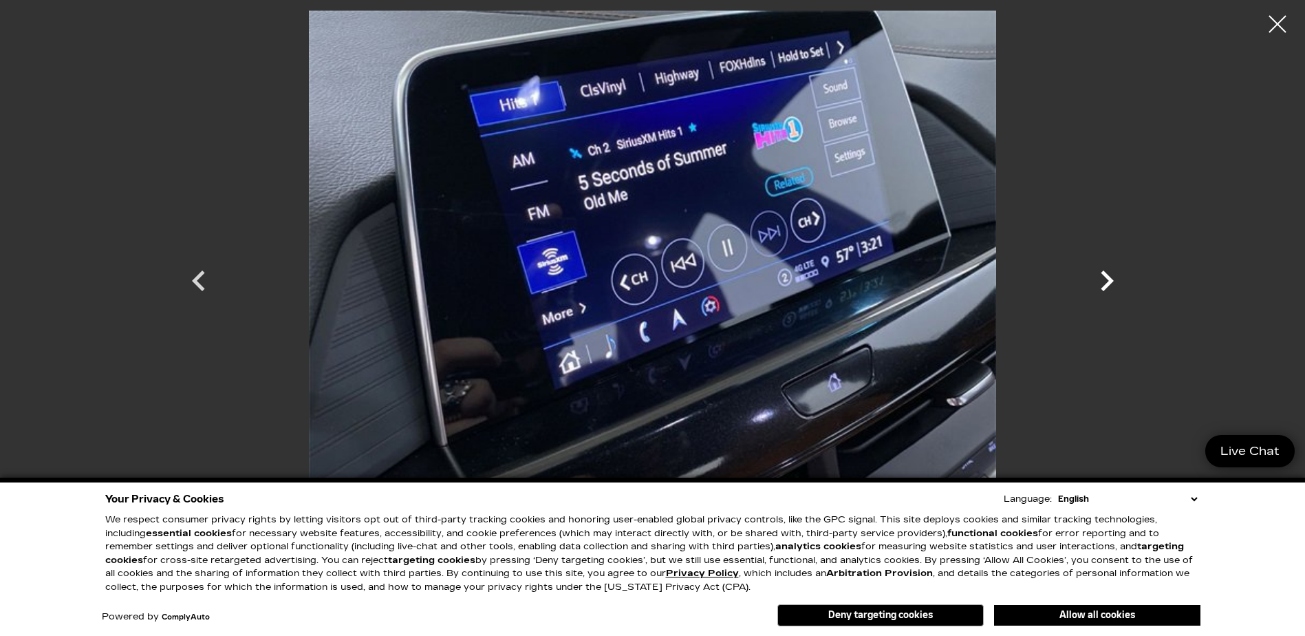
click at [1096, 270] on icon "Next" at bounding box center [1106, 280] width 41 height 41
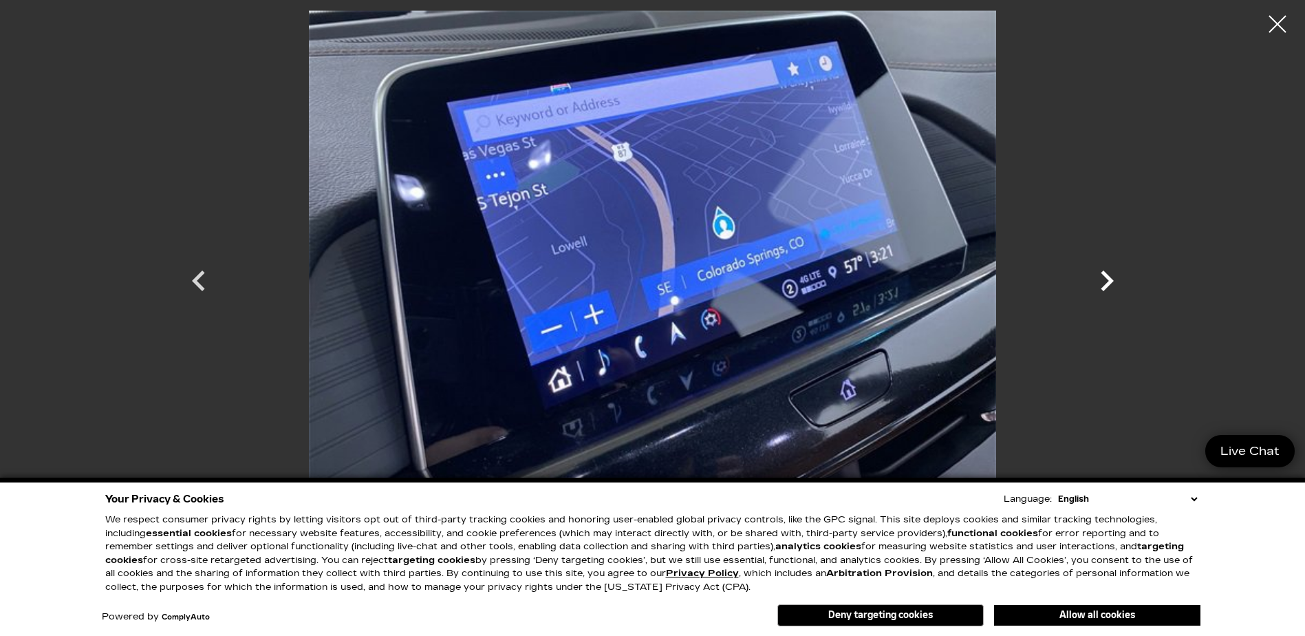
click at [1096, 270] on icon "Next" at bounding box center [1106, 280] width 41 height 41
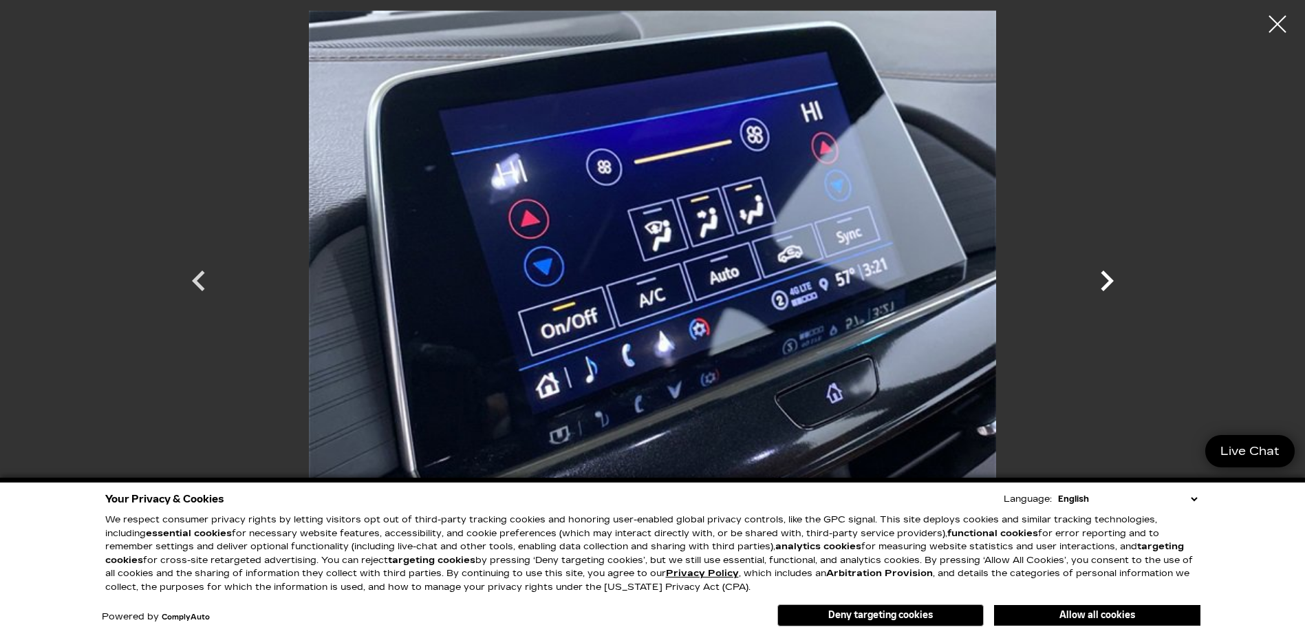
click at [1096, 270] on icon "Next" at bounding box center [1106, 280] width 41 height 41
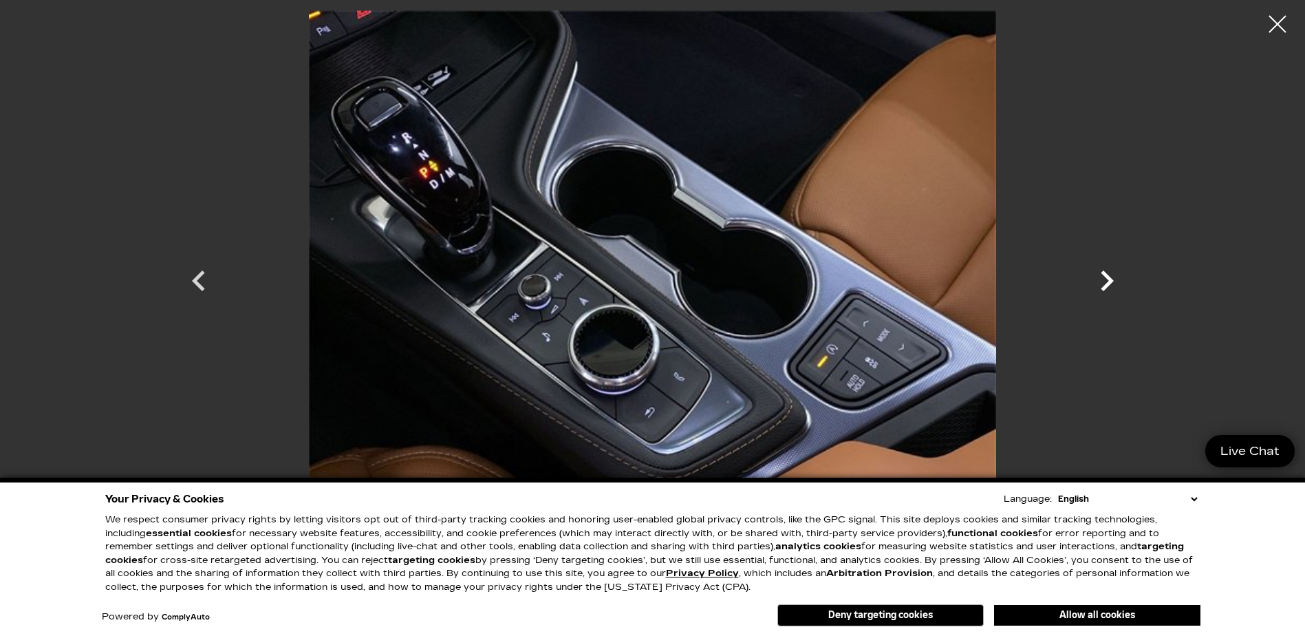
click at [1095, 268] on icon "Next" at bounding box center [1106, 280] width 41 height 41
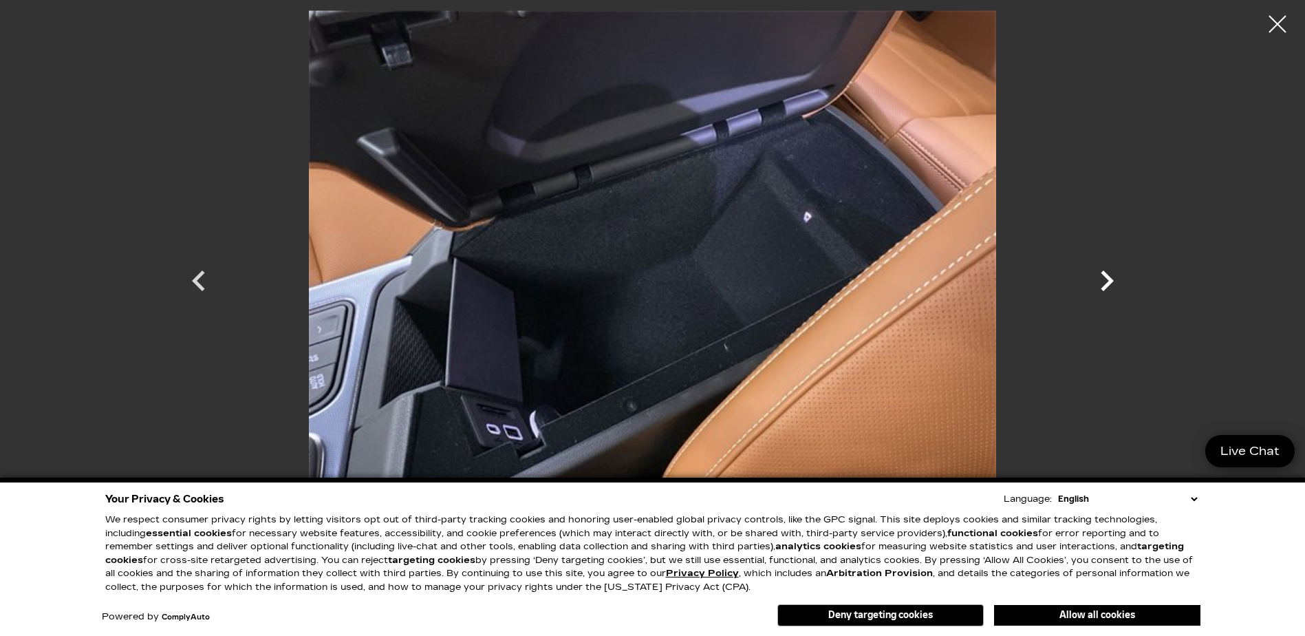
click at [1095, 268] on icon "Next" at bounding box center [1106, 280] width 41 height 41
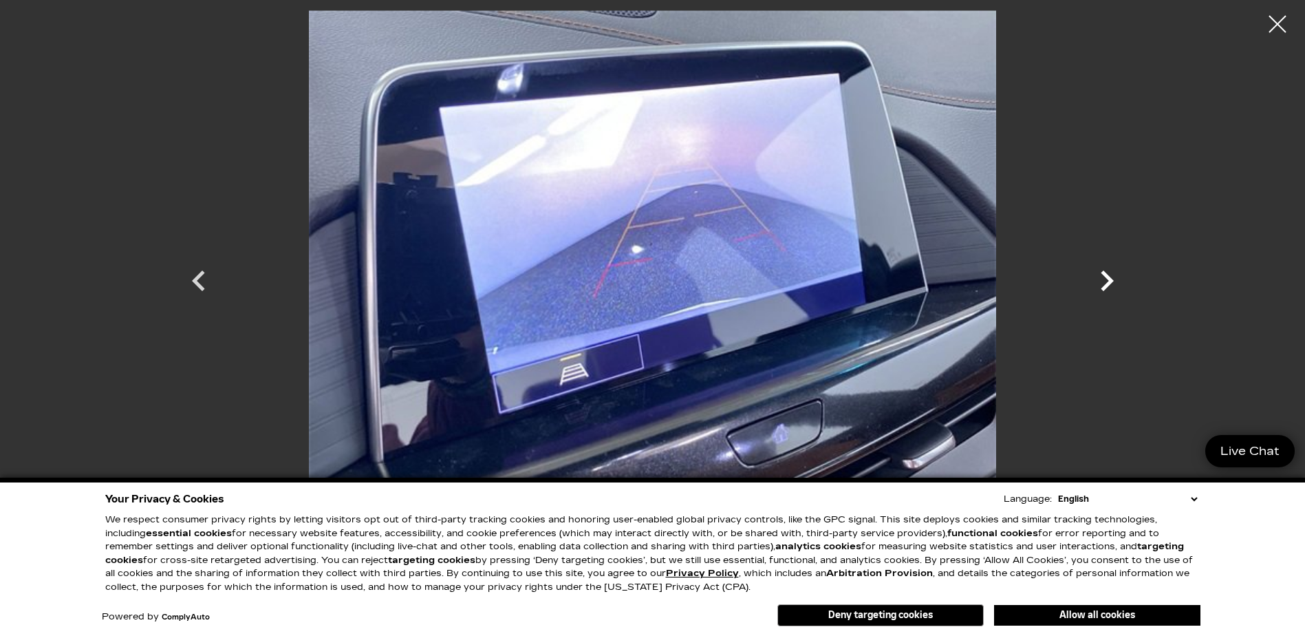
click at [1095, 268] on icon "Next" at bounding box center [1106, 280] width 41 height 41
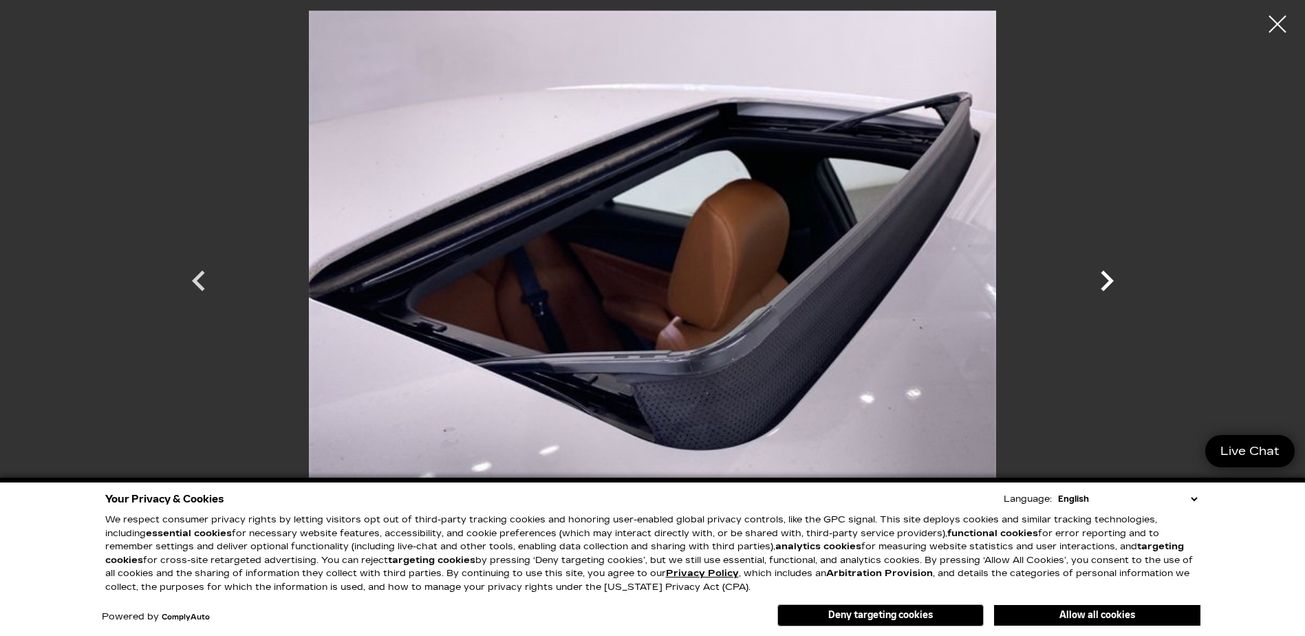
click at [1095, 268] on icon "Next" at bounding box center [1106, 280] width 41 height 41
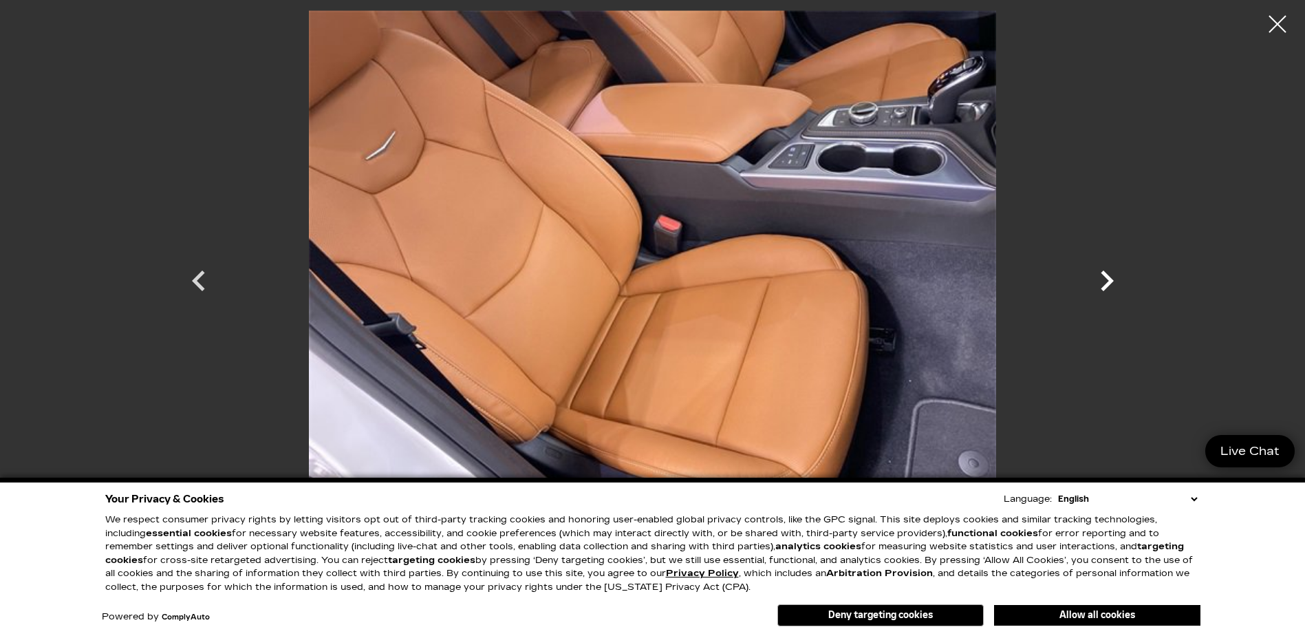
click at [1095, 268] on icon "Next" at bounding box center [1106, 280] width 41 height 41
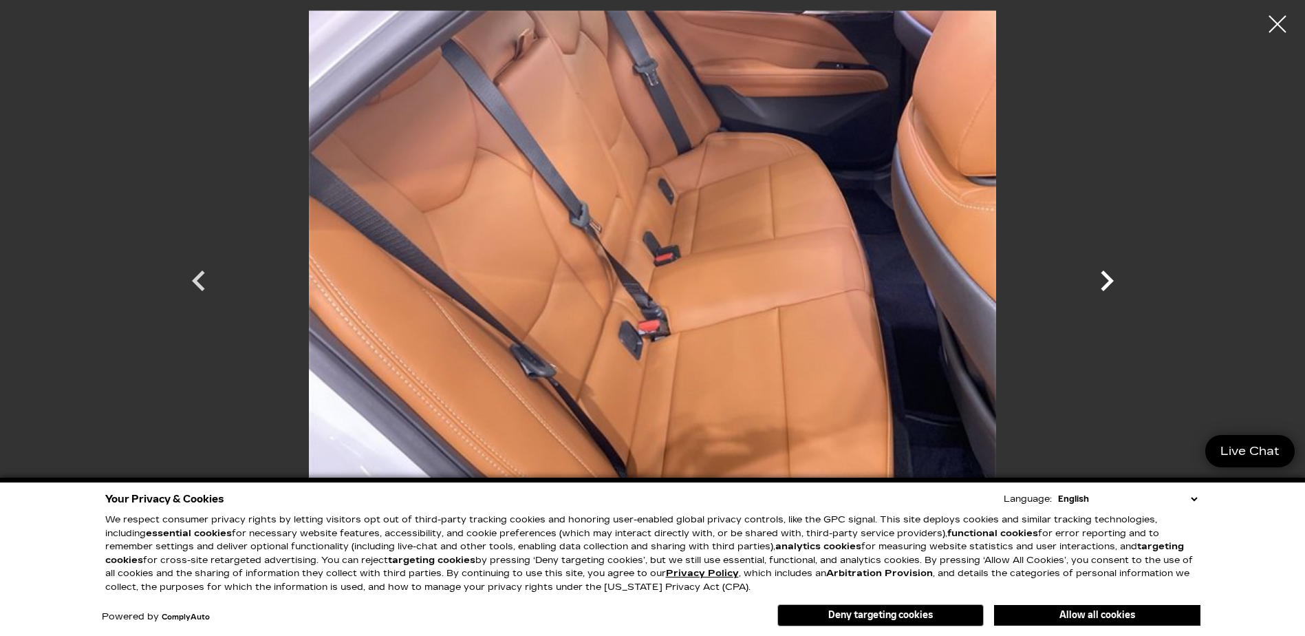
click at [1095, 268] on icon "Next" at bounding box center [1106, 280] width 41 height 41
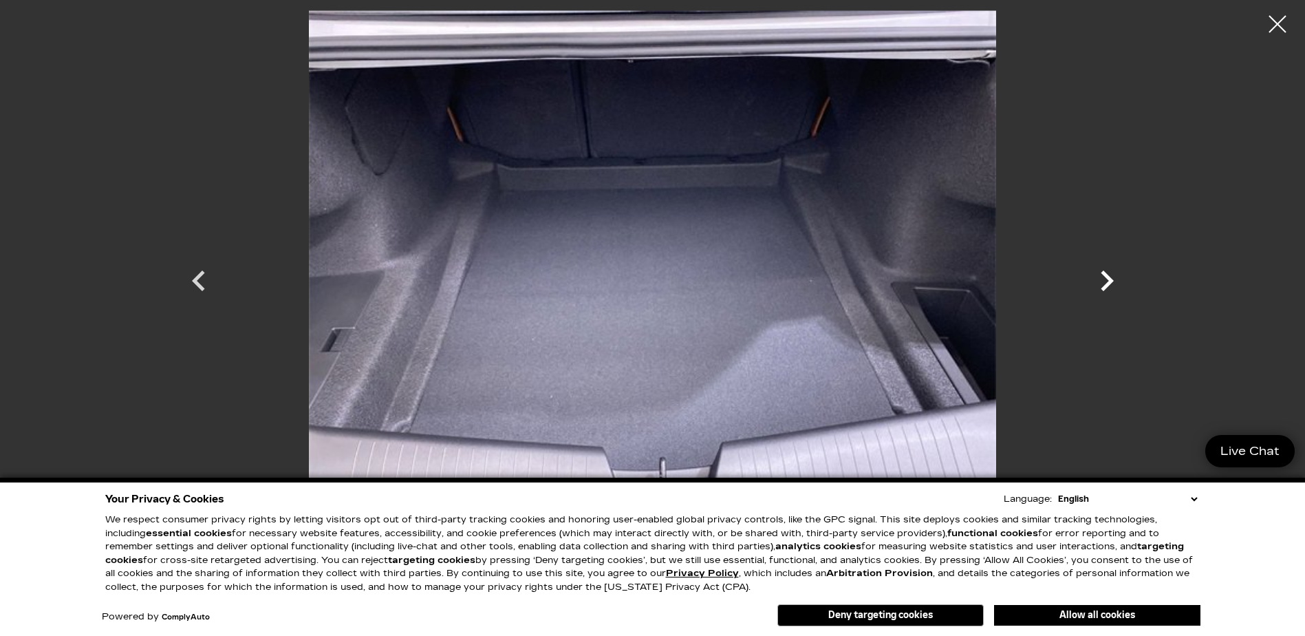
click at [1095, 268] on icon "Next" at bounding box center [1106, 280] width 41 height 41
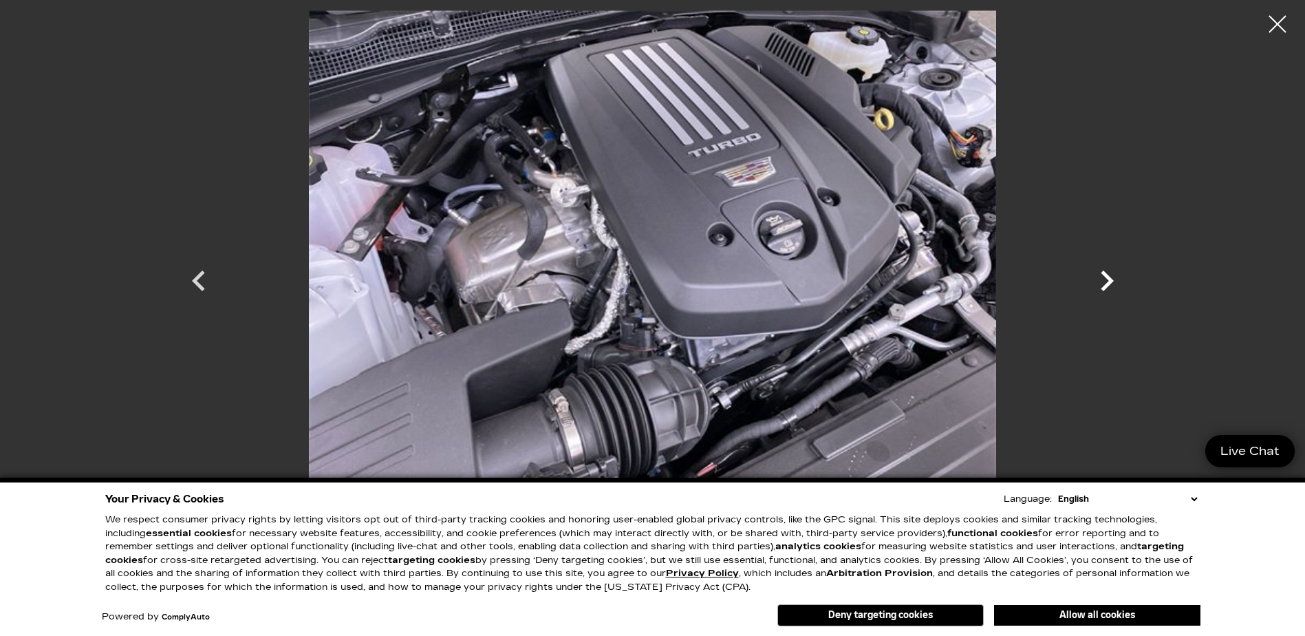
click at [1095, 268] on icon "Next" at bounding box center [1106, 280] width 41 height 41
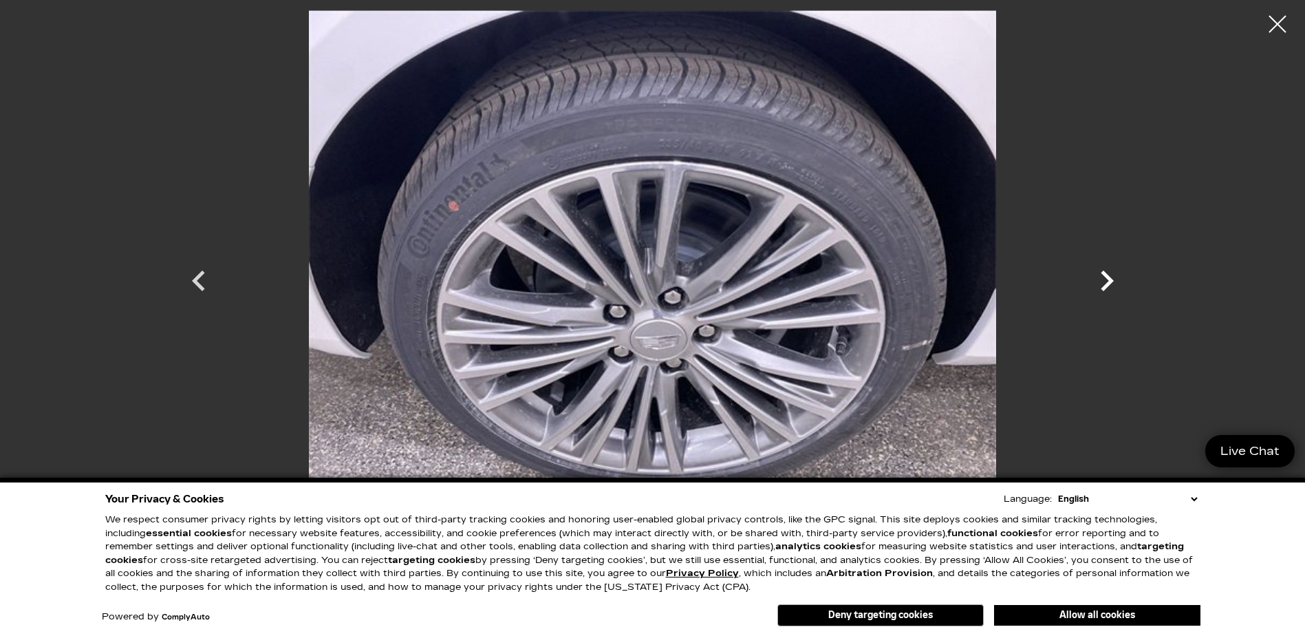
click at [1101, 285] on icon "Next" at bounding box center [1106, 280] width 41 height 41
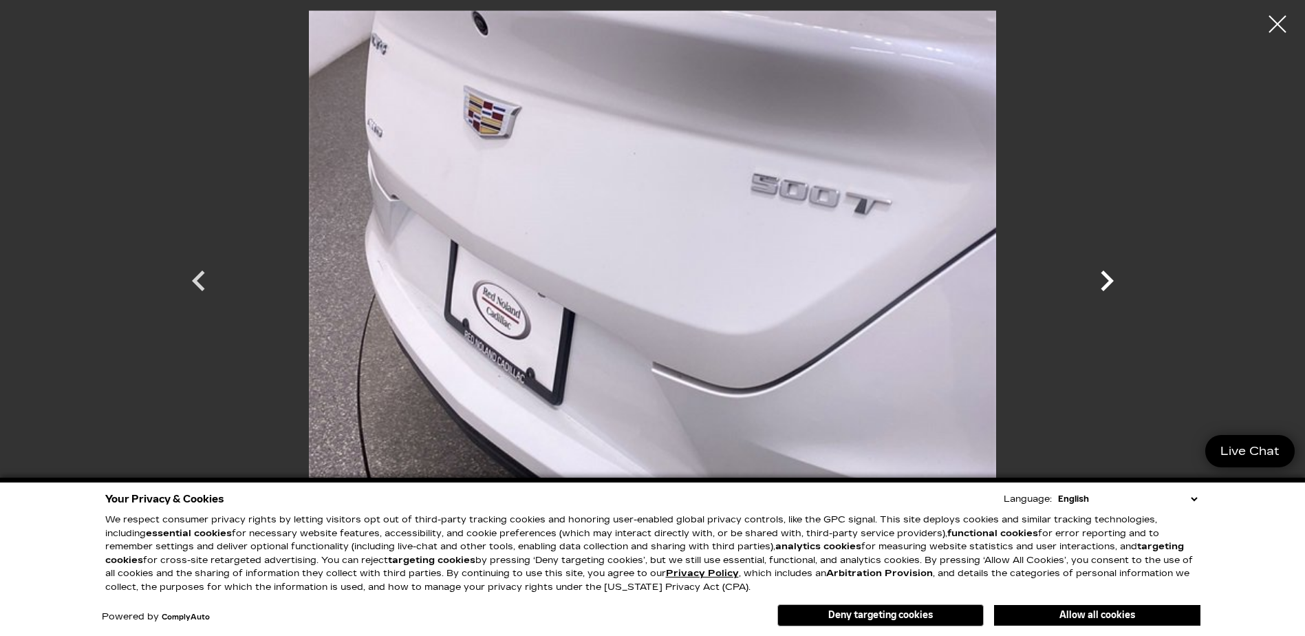
click at [1101, 285] on icon "Next" at bounding box center [1106, 280] width 41 height 41
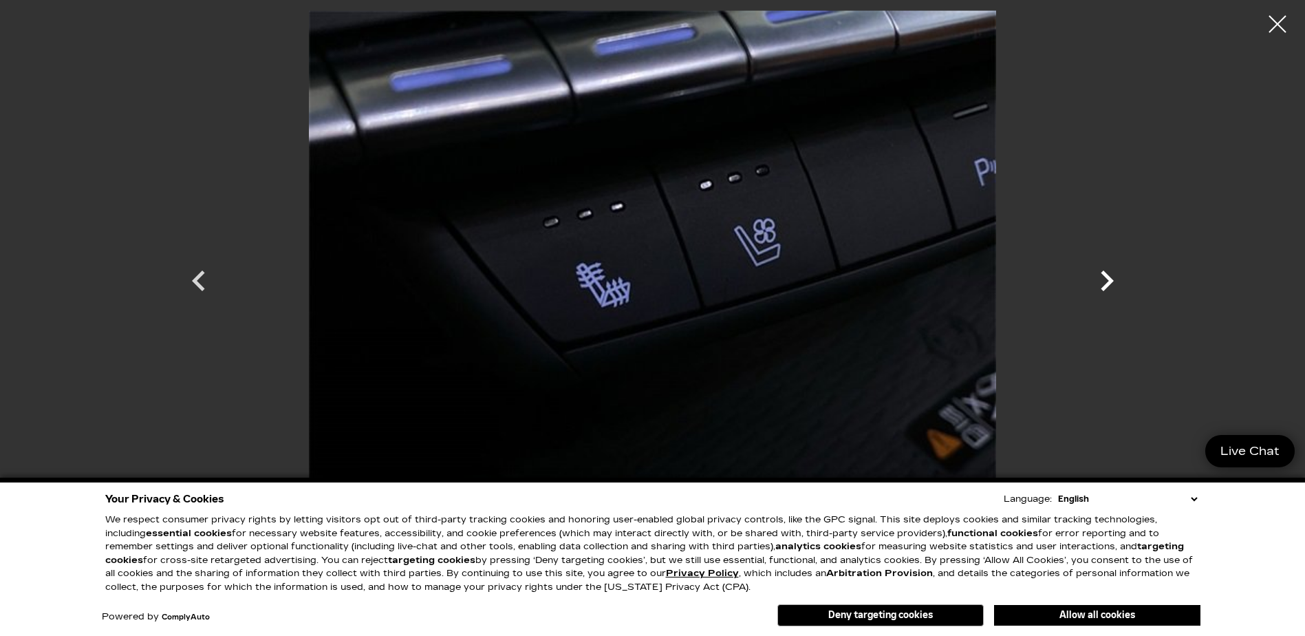
click at [1101, 285] on icon "Next" at bounding box center [1106, 280] width 41 height 41
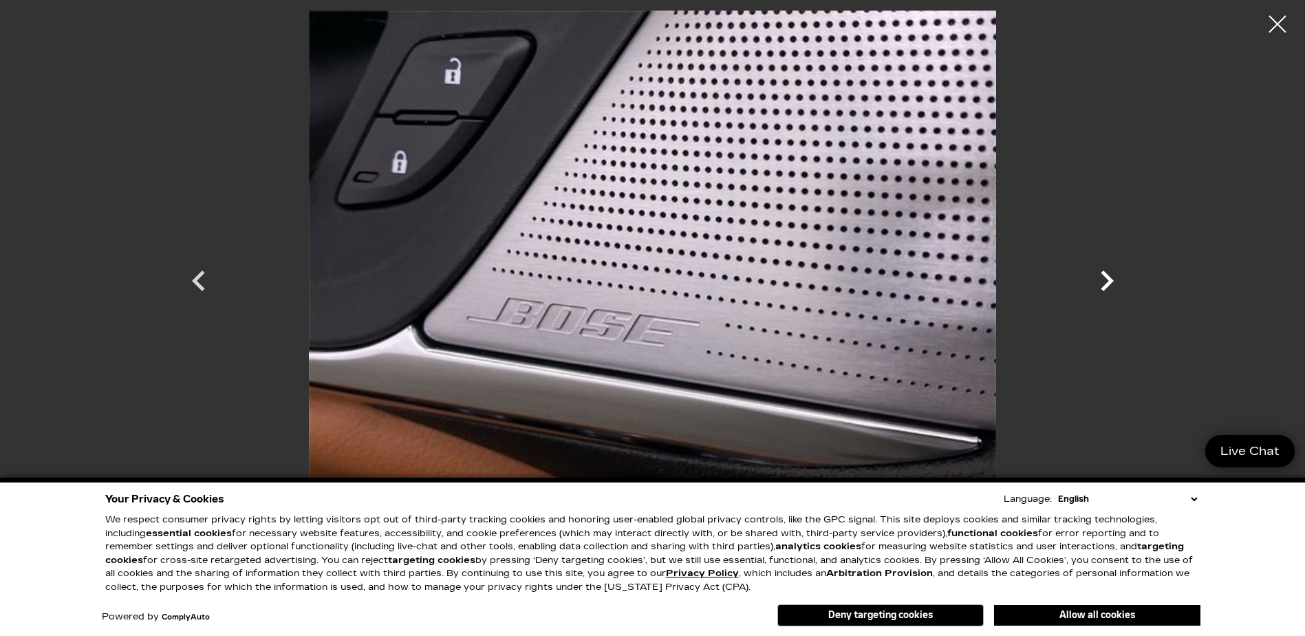
click at [1101, 285] on icon "Next" at bounding box center [1106, 280] width 41 height 41
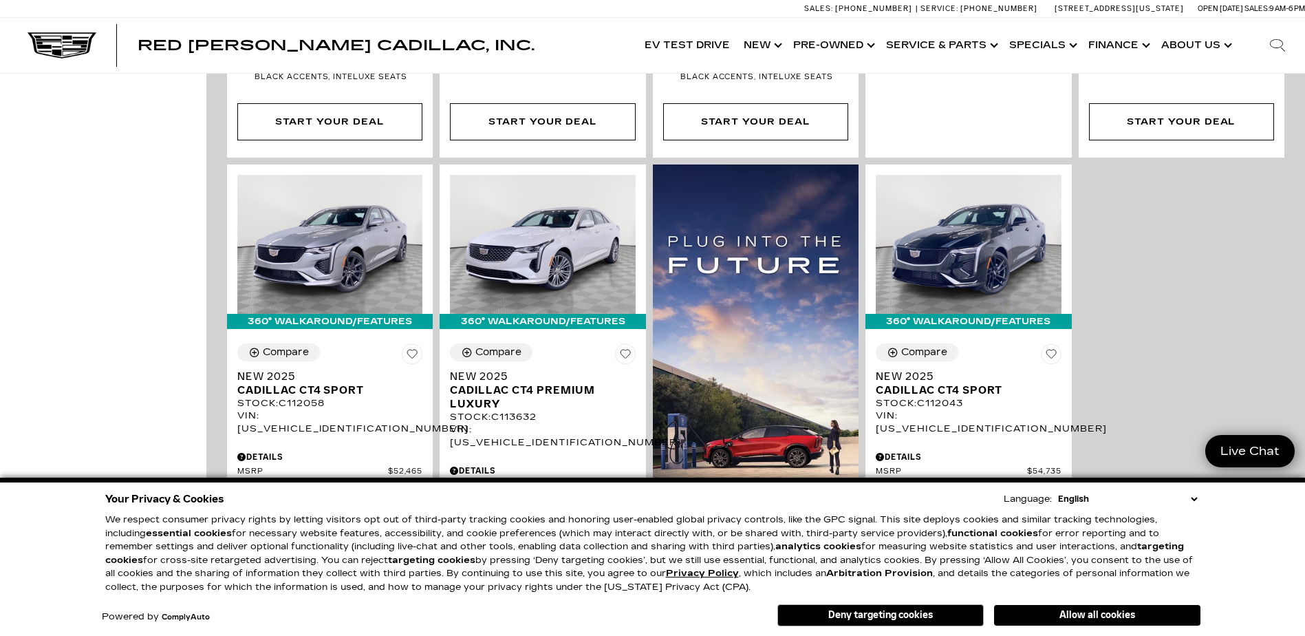
scroll to position [894, 0]
